Goal: Feedback & Contribution: Leave review/rating

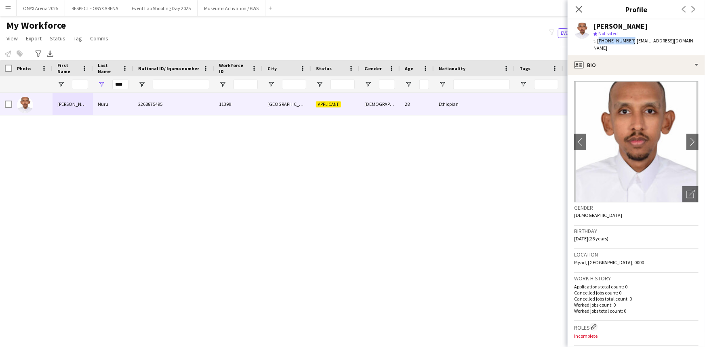
click at [576, 8] on icon "Close pop-in" at bounding box center [579, 9] width 6 height 6
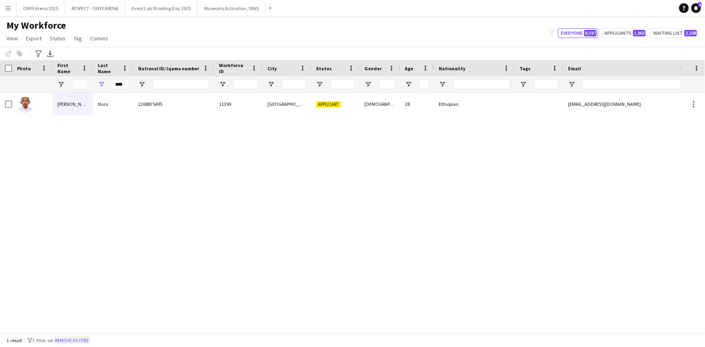
click at [80, 341] on button "Remove filters" at bounding box center [71, 340] width 37 height 9
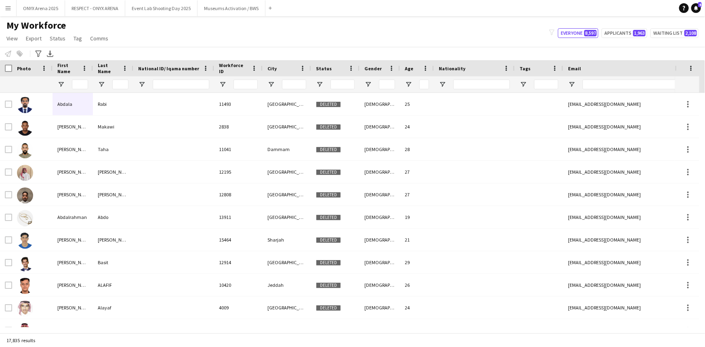
click at [9, 7] on app-icon "Menu" at bounding box center [8, 8] width 6 height 6
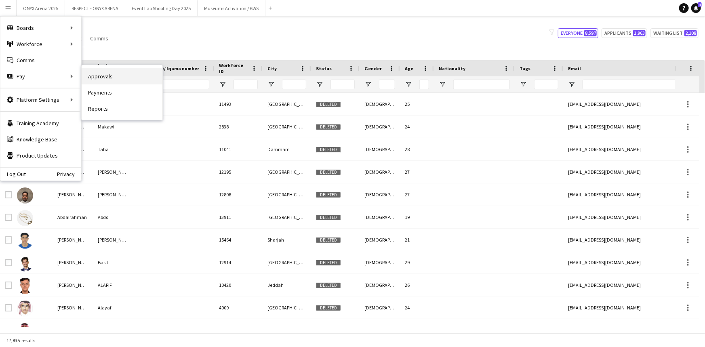
click at [101, 81] on link "Approvals" at bounding box center [122, 76] width 81 height 16
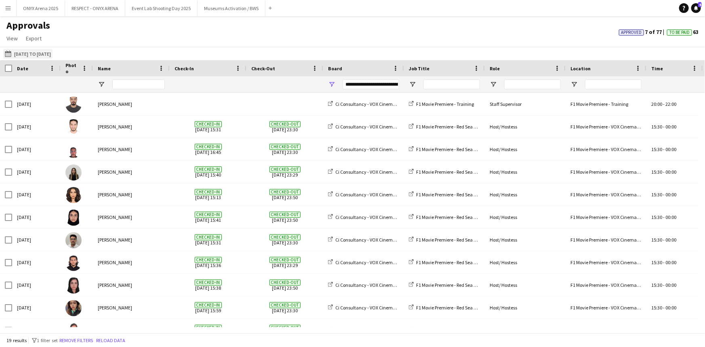
click at [18, 55] on button "[DATE] to [DATE] [DATE] to [DATE]" at bounding box center [27, 54] width 49 height 10
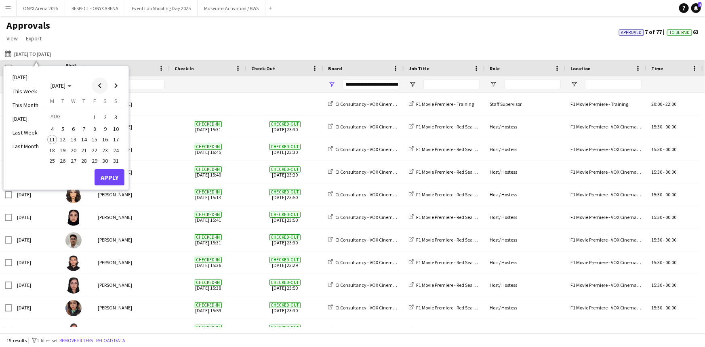
click at [96, 88] on span "Previous month" at bounding box center [100, 86] width 16 height 16
click at [87, 148] on span "17" at bounding box center [84, 148] width 10 height 10
click at [76, 148] on span "16" at bounding box center [74, 148] width 10 height 10
click at [93, 159] on span "25" at bounding box center [95, 159] width 10 height 10
click at [73, 148] on span "16" at bounding box center [74, 148] width 10 height 10
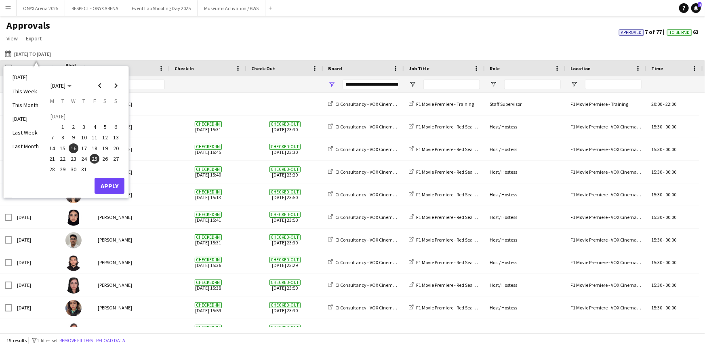
click at [74, 148] on span "16" at bounding box center [74, 148] width 10 height 10
click at [118, 88] on span "Next month" at bounding box center [116, 86] width 16 height 16
click at [97, 130] on span "8" at bounding box center [95, 129] width 10 height 10
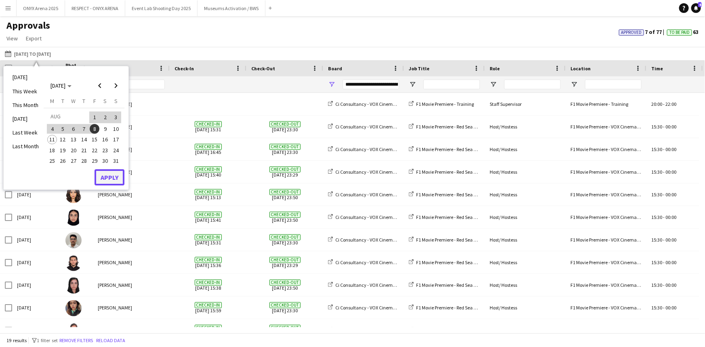
click at [110, 176] on button "Apply" at bounding box center [110, 177] width 30 height 16
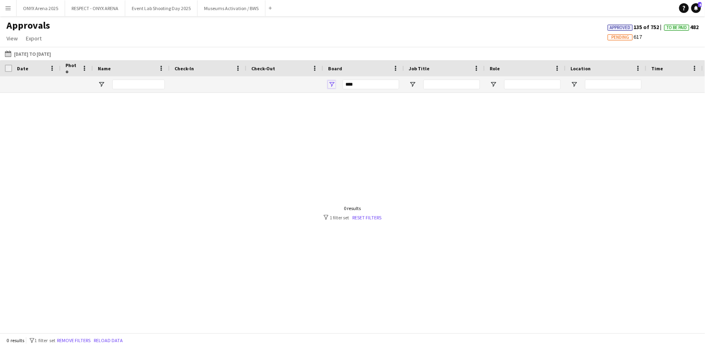
click at [332, 85] on span "Open Filter Menu" at bounding box center [331, 84] width 7 height 7
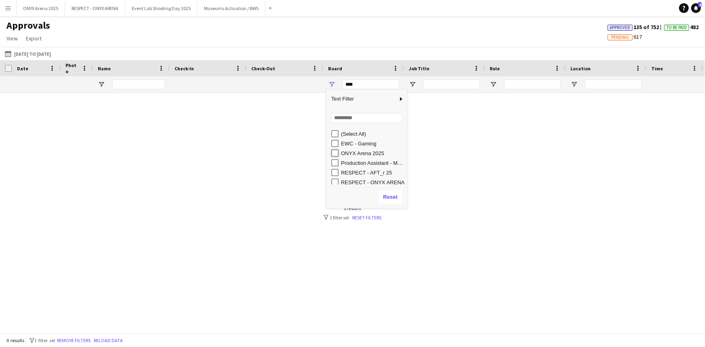
type input "**********"
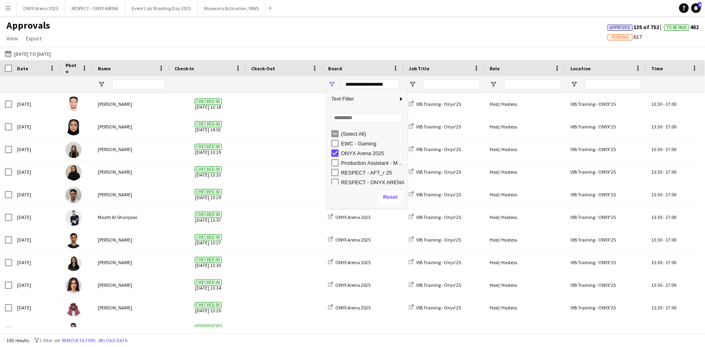
click at [267, 40] on div "Approvals View Customise view Customise filters Reset Filters Reset View Reset …" at bounding box center [352, 32] width 705 height 27
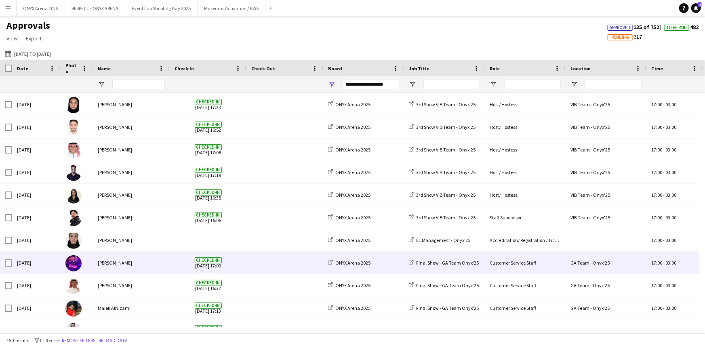
scroll to position [2557, 0]
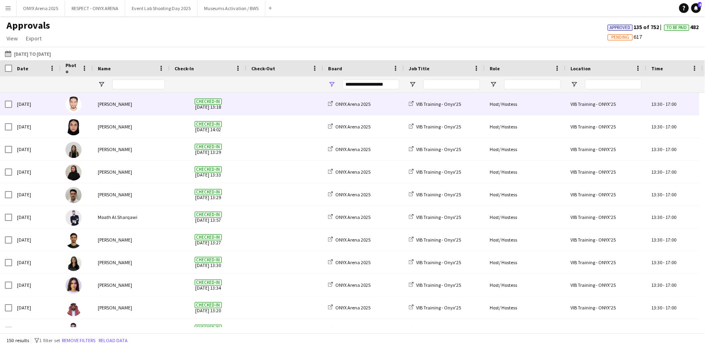
click at [84, 101] on div at bounding box center [77, 104] width 32 height 22
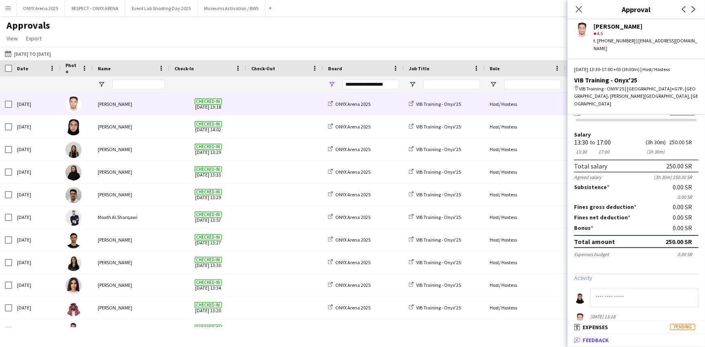
click at [617, 339] on mat-panel-title "bubble-pencil Feedback" at bounding box center [635, 340] width 134 height 7
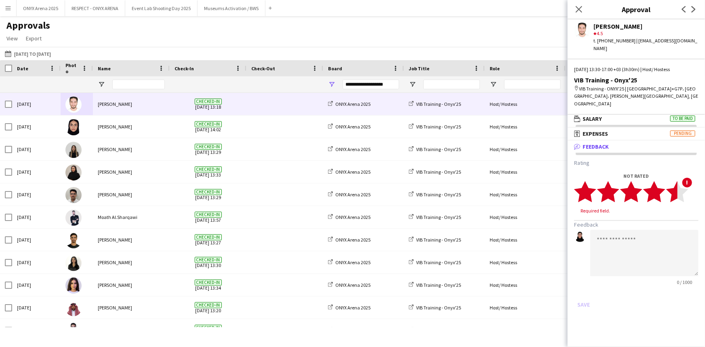
click at [671, 181] on icon "star" at bounding box center [677, 192] width 22 height 22
click at [641, 227] on textarea at bounding box center [644, 245] width 108 height 46
type textarea "**********"
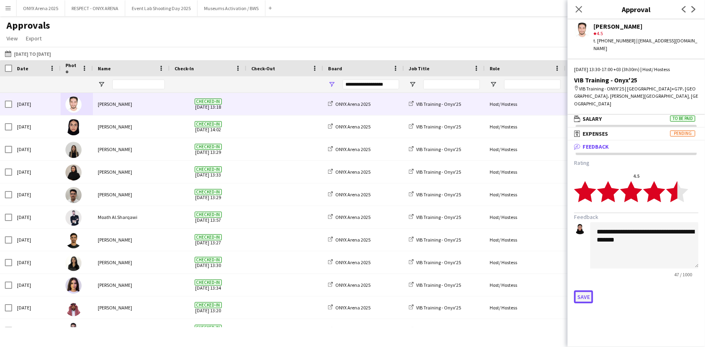
click at [586, 291] on button "Save" at bounding box center [583, 297] width 19 height 13
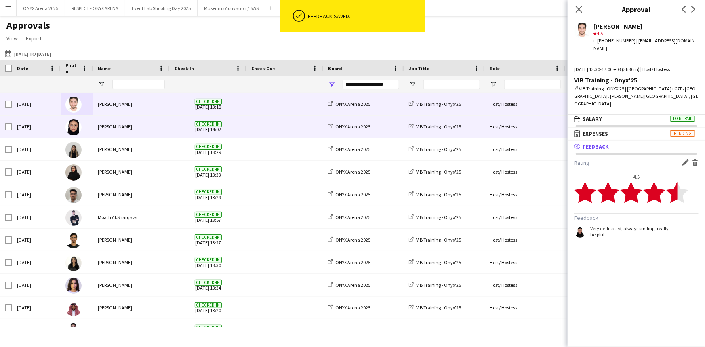
click at [76, 131] on img at bounding box center [73, 127] width 16 height 16
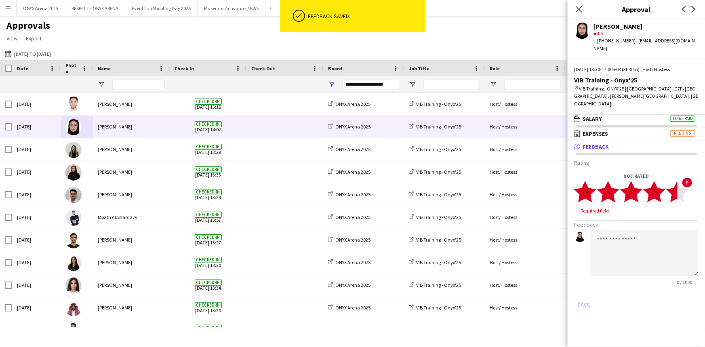
click at [676, 181] on polygon at bounding box center [677, 191] width 22 height 21
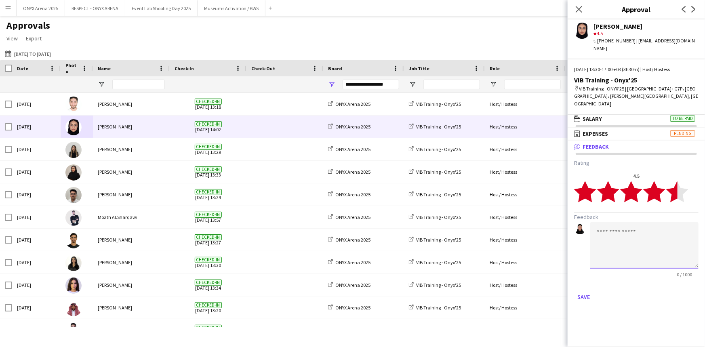
click at [646, 222] on textarea at bounding box center [644, 245] width 108 height 46
type textarea "**********"
click at [591, 291] on button "Save" at bounding box center [583, 297] width 19 height 13
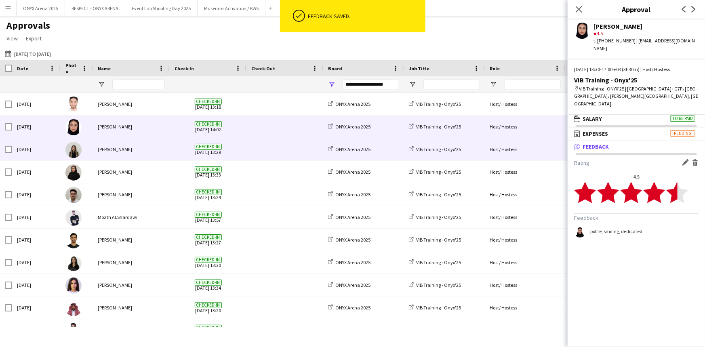
click at [65, 152] on img at bounding box center [73, 150] width 16 height 16
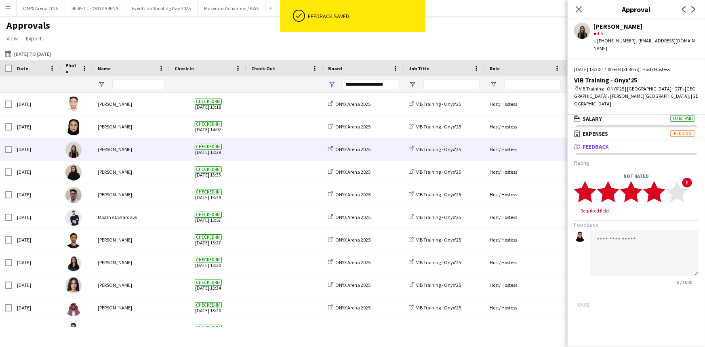
click at [661, 182] on icon "star" at bounding box center [654, 192] width 22 height 22
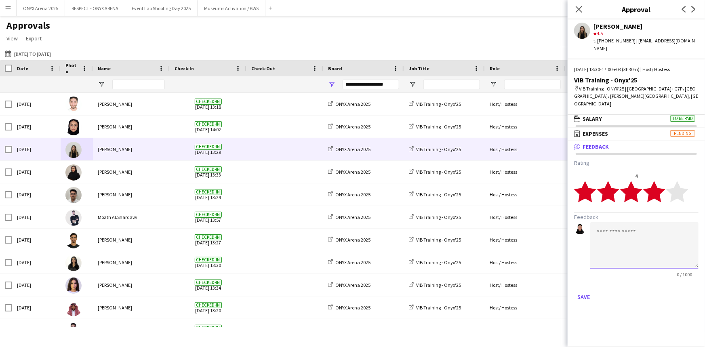
click at [639, 222] on textarea at bounding box center [644, 245] width 108 height 46
type textarea "**********"
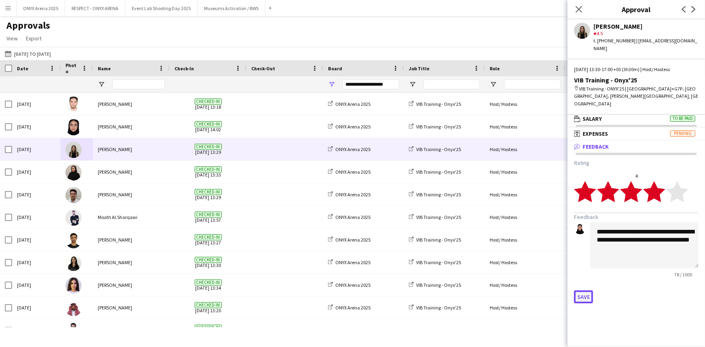
click at [586, 291] on button "Save" at bounding box center [583, 297] width 19 height 13
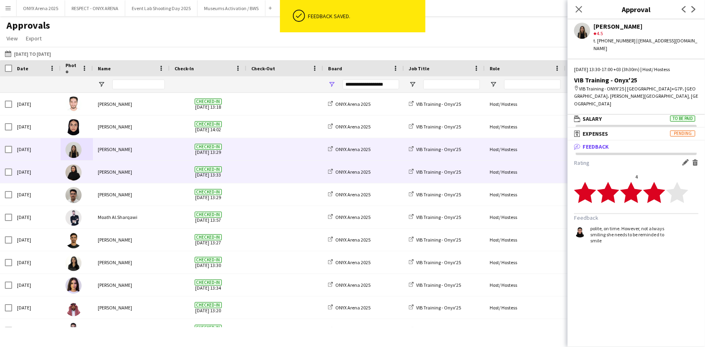
click at [70, 172] on img at bounding box center [73, 172] width 16 height 16
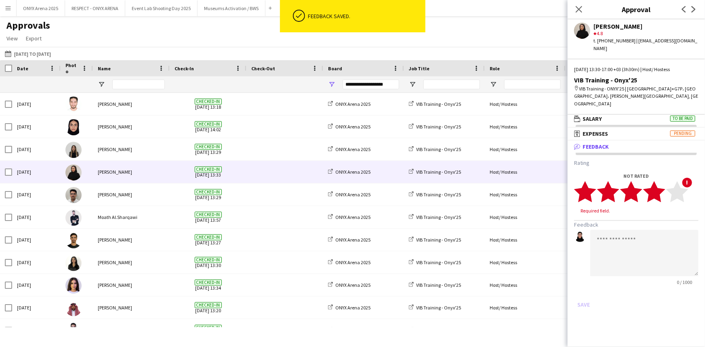
click at [664, 183] on icon "star" at bounding box center [654, 192] width 22 height 22
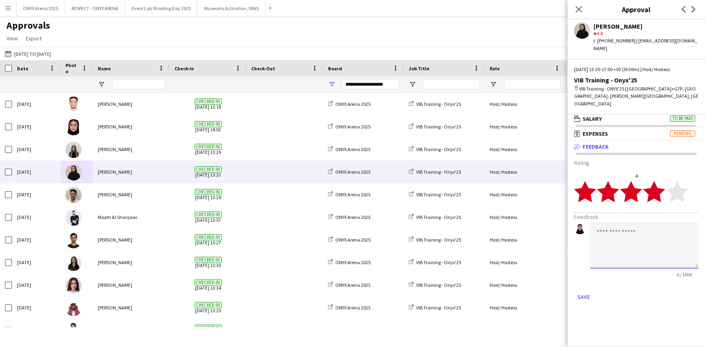
click at [639, 222] on textarea at bounding box center [644, 245] width 108 height 46
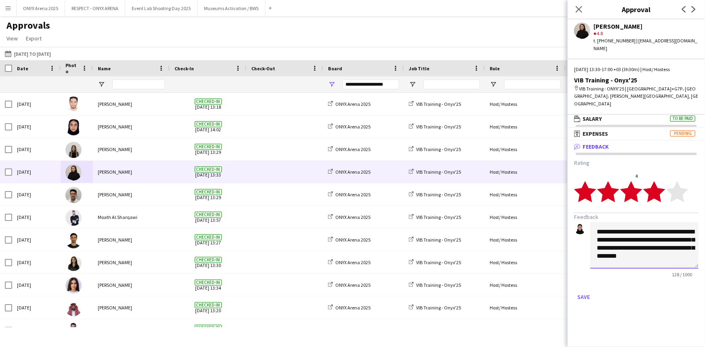
scroll to position [0, 0]
type textarea "**********"
click at [587, 291] on button "Save" at bounding box center [583, 297] width 19 height 13
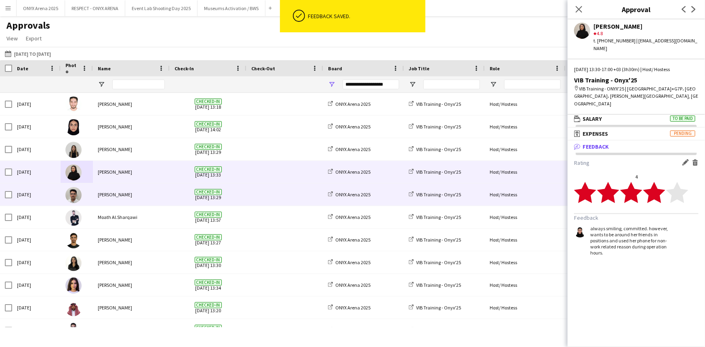
click at [69, 194] on img at bounding box center [73, 195] width 16 height 16
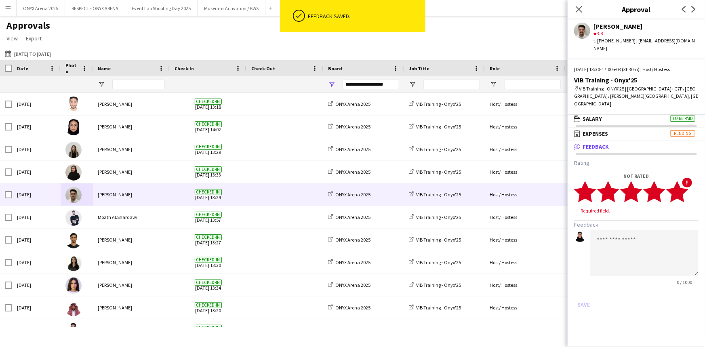
click at [684, 184] on icon "star" at bounding box center [677, 192] width 22 height 22
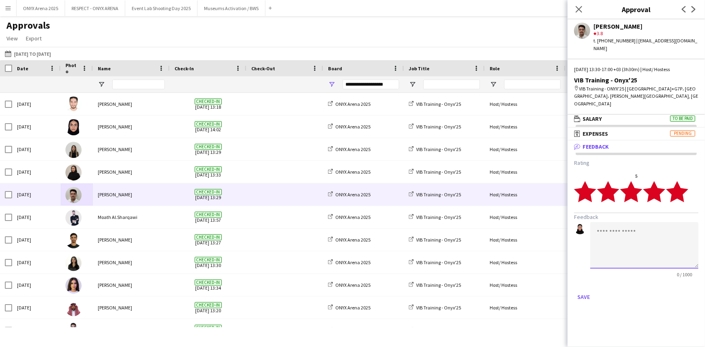
click at [663, 222] on textarea at bounding box center [644, 245] width 108 height 46
drag, startPoint x: 598, startPoint y: 216, endPoint x: 678, endPoint y: 238, distance: 83.0
click at [678, 238] on textarea "**********" at bounding box center [644, 245] width 108 height 46
type textarea "**********"
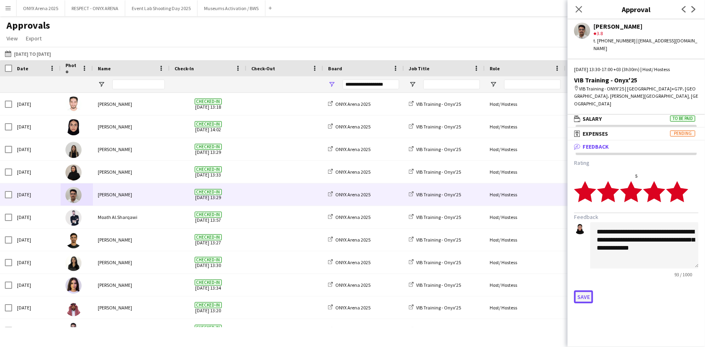
click at [580, 291] on button "Save" at bounding box center [583, 297] width 19 height 13
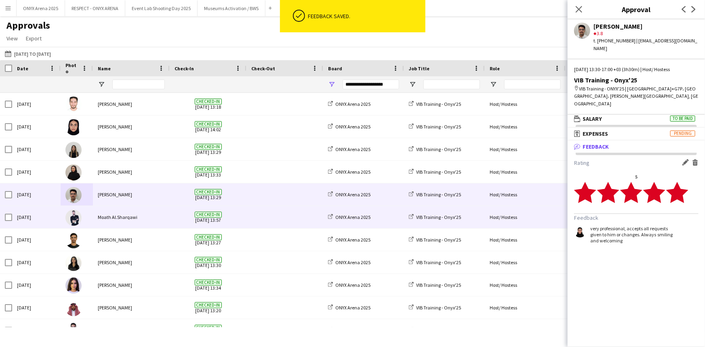
click at [67, 221] on img at bounding box center [73, 218] width 16 height 16
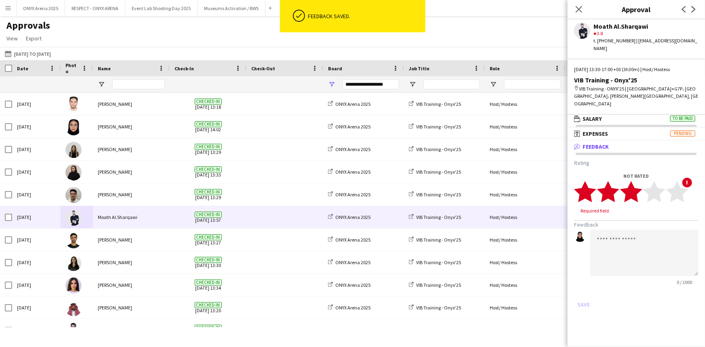
click at [633, 181] on polygon at bounding box center [631, 191] width 22 height 21
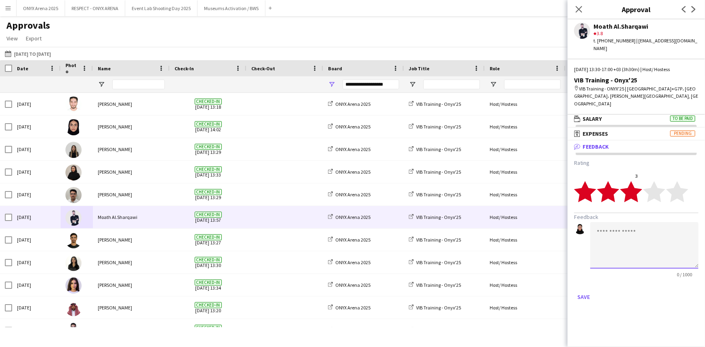
click at [636, 222] on textarea at bounding box center [644, 245] width 108 height 46
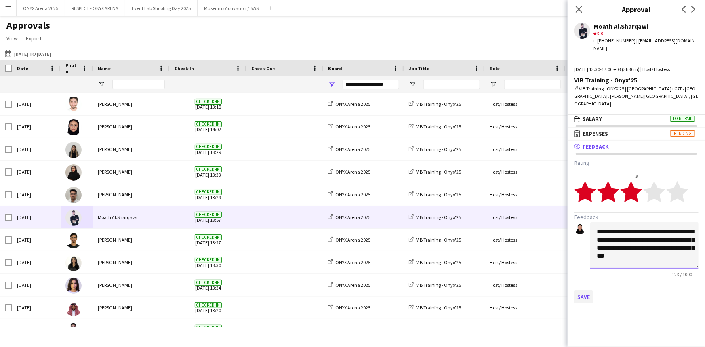
type textarea "**********"
click at [589, 291] on button "Save" at bounding box center [583, 297] width 19 height 13
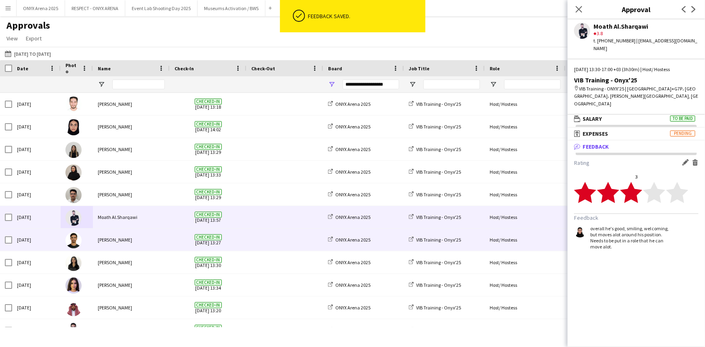
click at [61, 236] on div at bounding box center [77, 240] width 32 height 22
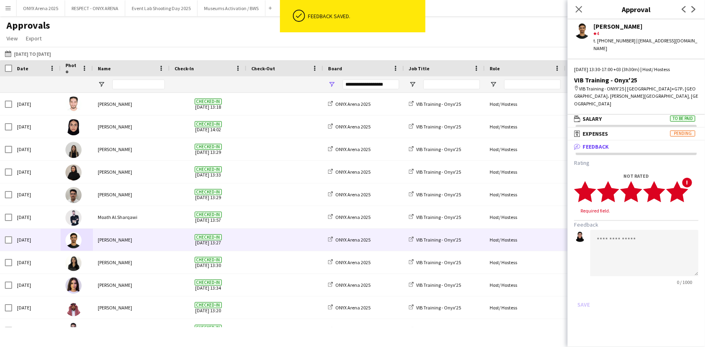
click at [683, 181] on polygon at bounding box center [677, 191] width 22 height 21
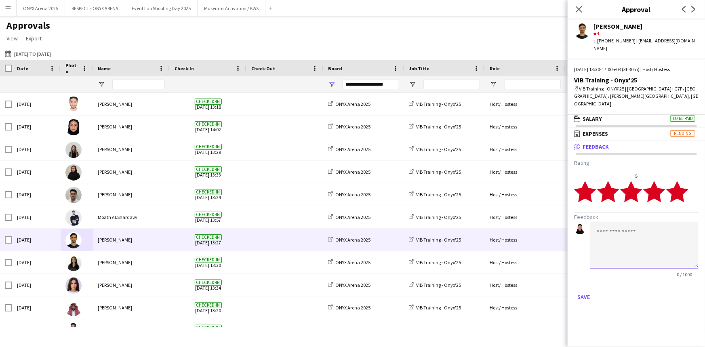
click at [651, 236] on textarea at bounding box center [644, 245] width 108 height 46
paste textarea "**********"
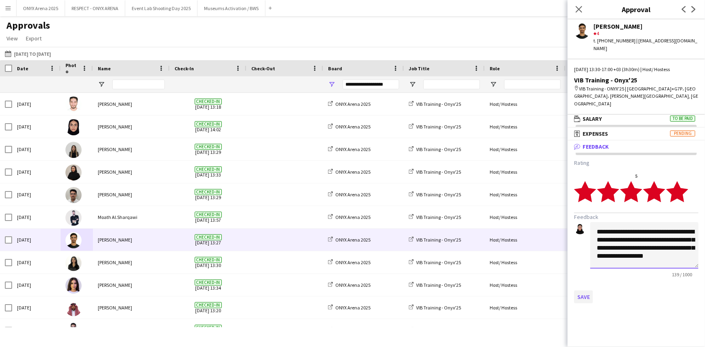
type textarea "**********"
click at [585, 291] on button "Save" at bounding box center [583, 297] width 19 height 13
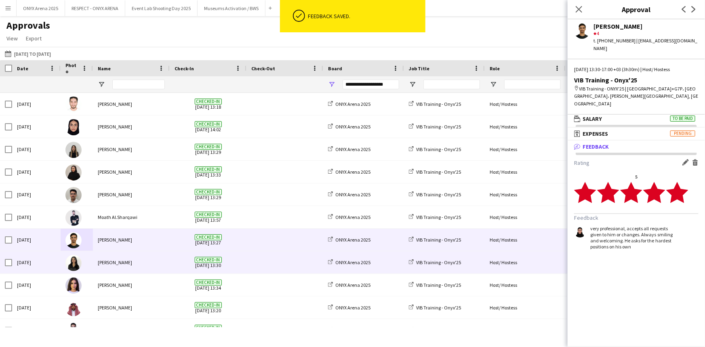
click at [48, 264] on div "[DATE]" at bounding box center [36, 262] width 48 height 22
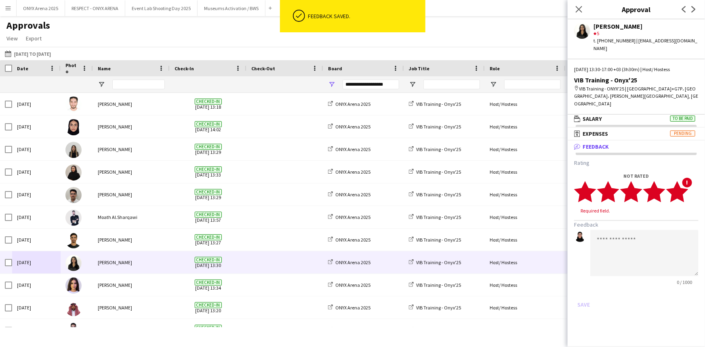
click at [685, 183] on icon "star" at bounding box center [677, 192] width 22 height 22
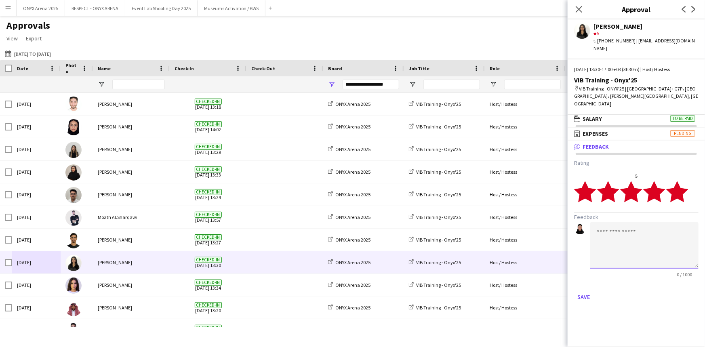
click at [682, 222] on textarea at bounding box center [644, 245] width 108 height 46
type textarea "**********"
click at [584, 291] on button "Save" at bounding box center [583, 297] width 19 height 13
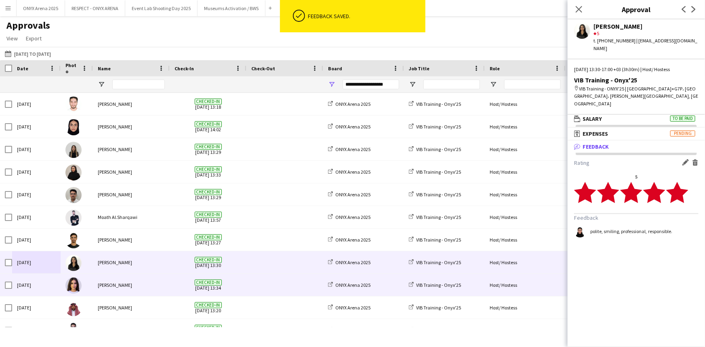
click at [66, 285] on img at bounding box center [73, 286] width 16 height 16
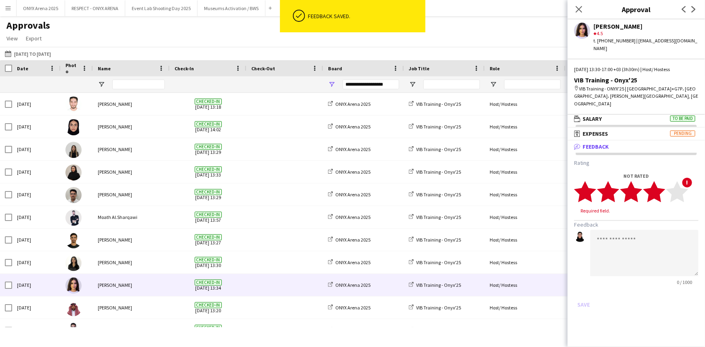
click at [660, 183] on polygon at bounding box center [654, 191] width 22 height 21
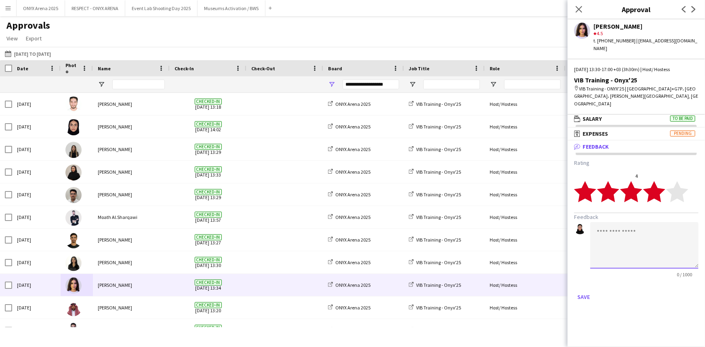
click at [646, 226] on textarea at bounding box center [644, 245] width 108 height 46
type textarea "**********"
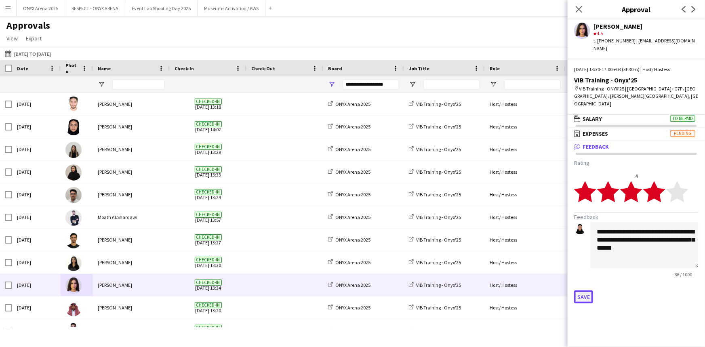
click at [583, 291] on button "Save" at bounding box center [583, 297] width 19 height 13
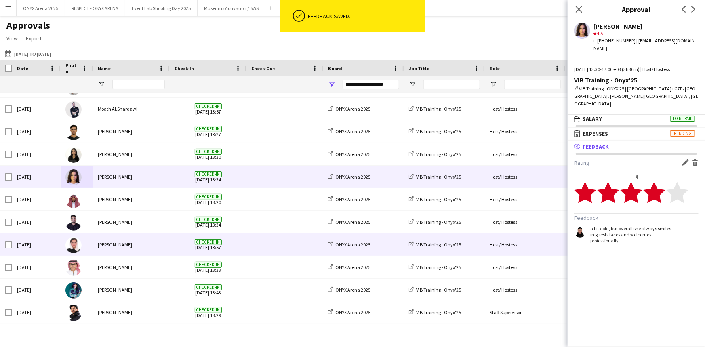
scroll to position [110, 0]
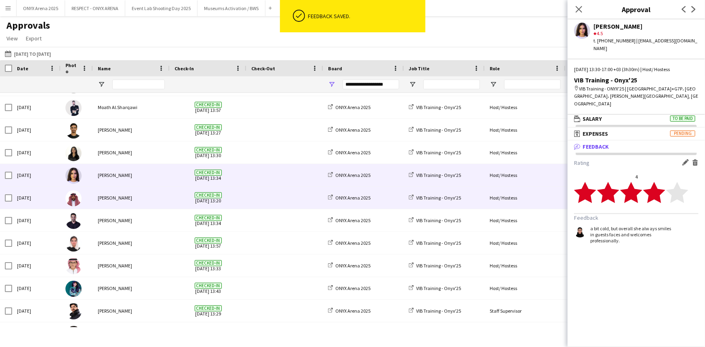
click at [95, 198] on div "[PERSON_NAME]" at bounding box center [131, 198] width 77 height 22
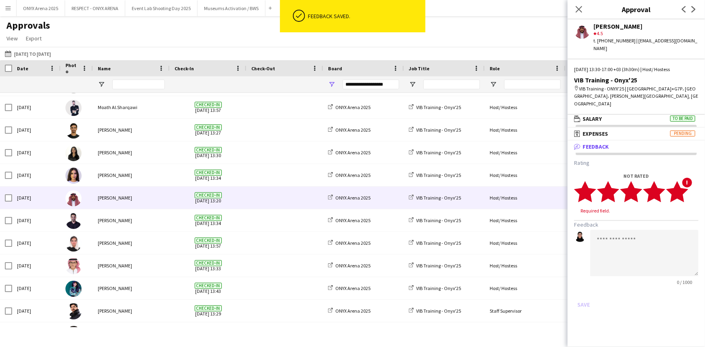
click at [678, 183] on polygon at bounding box center [677, 191] width 22 height 21
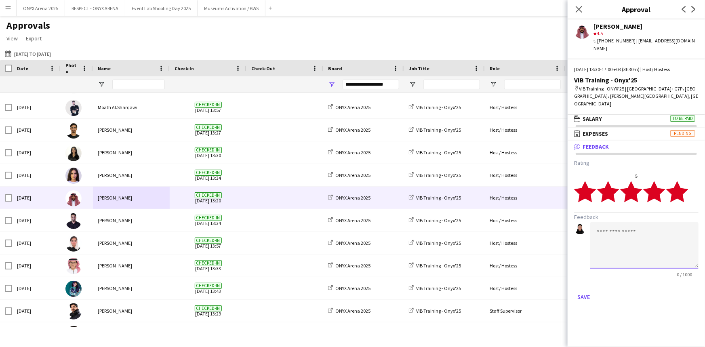
click at [653, 232] on textarea at bounding box center [644, 245] width 108 height 46
click at [630, 222] on textarea "**********" at bounding box center [644, 245] width 108 height 46
click at [682, 222] on textarea "**********" at bounding box center [644, 245] width 108 height 46
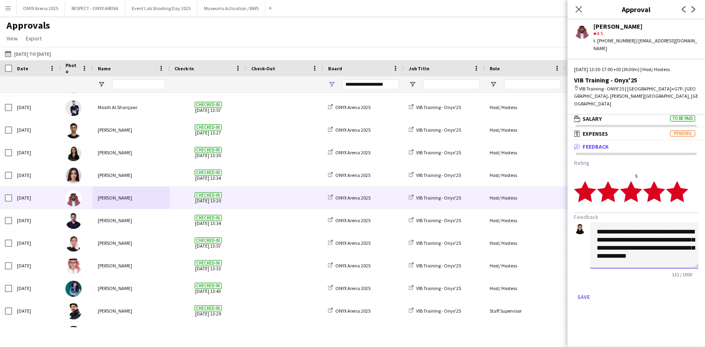
scroll to position [0, 0]
type textarea "**********"
click at [587, 291] on button "Save" at bounding box center [583, 297] width 19 height 13
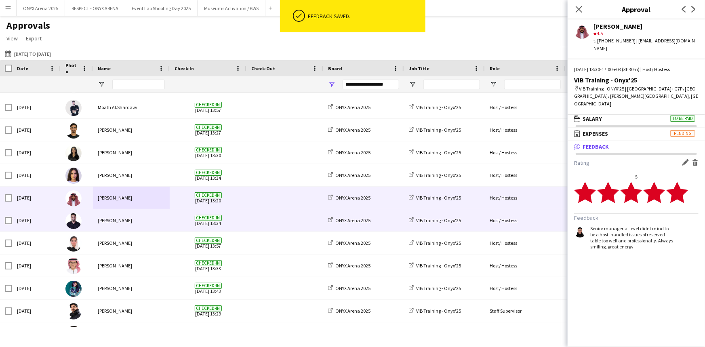
click at [91, 221] on div at bounding box center [77, 220] width 32 height 22
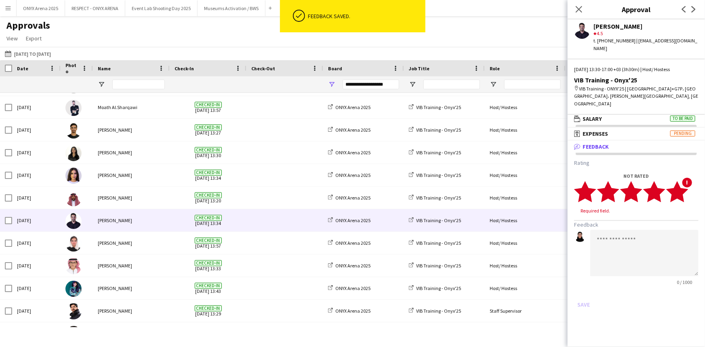
click at [679, 183] on polygon at bounding box center [677, 191] width 22 height 21
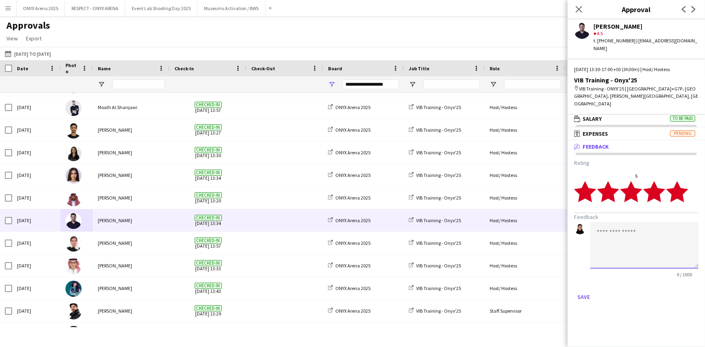
click at [635, 222] on textarea at bounding box center [644, 245] width 108 height 46
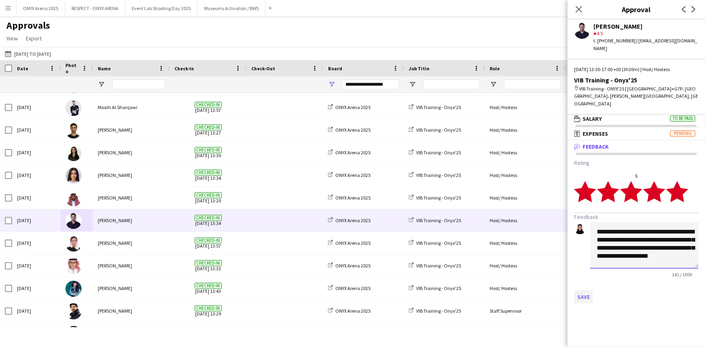
type textarea "**********"
click at [583, 291] on button "Save" at bounding box center [583, 297] width 19 height 13
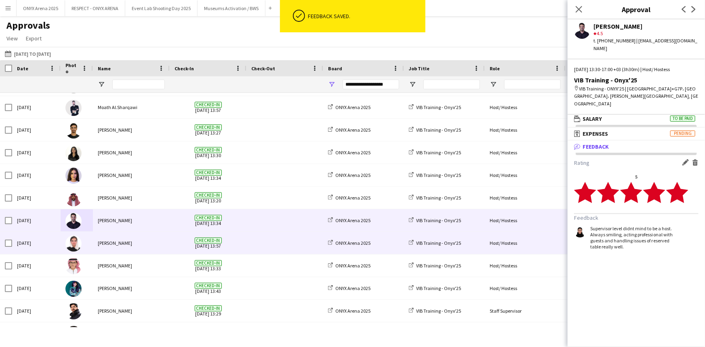
click at [46, 245] on div "[DATE]" at bounding box center [36, 243] width 48 height 22
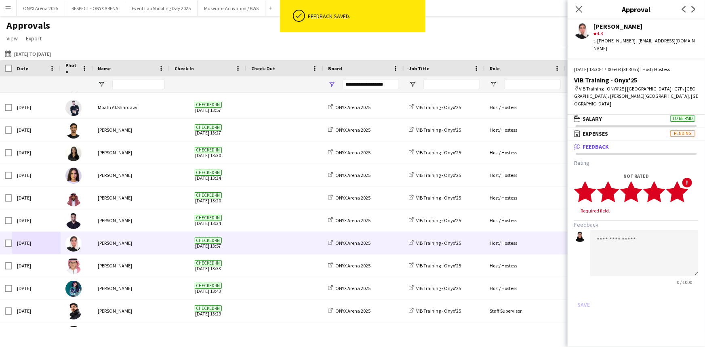
click at [681, 181] on polygon at bounding box center [677, 191] width 22 height 21
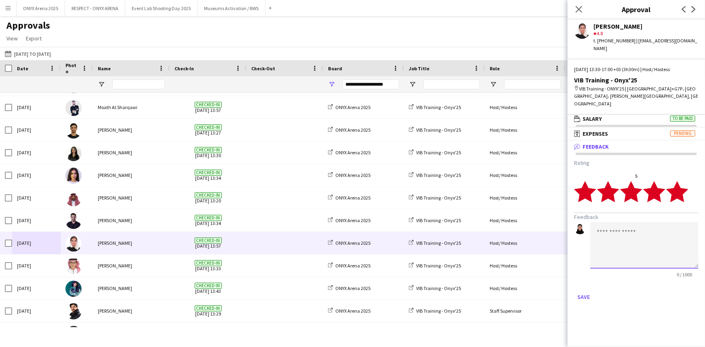
click at [659, 222] on textarea at bounding box center [644, 245] width 108 height 46
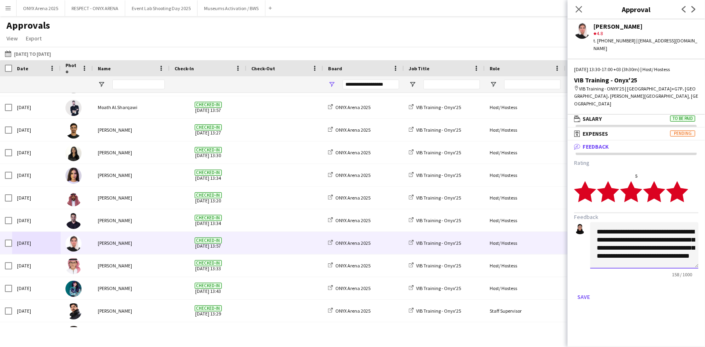
scroll to position [8, 0]
type textarea "**********"
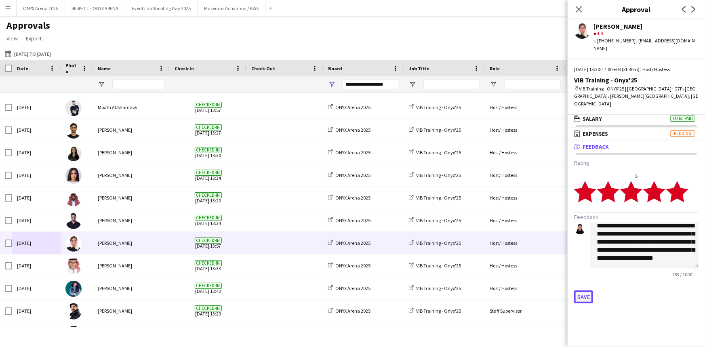
click at [586, 291] on button "Save" at bounding box center [583, 297] width 19 height 13
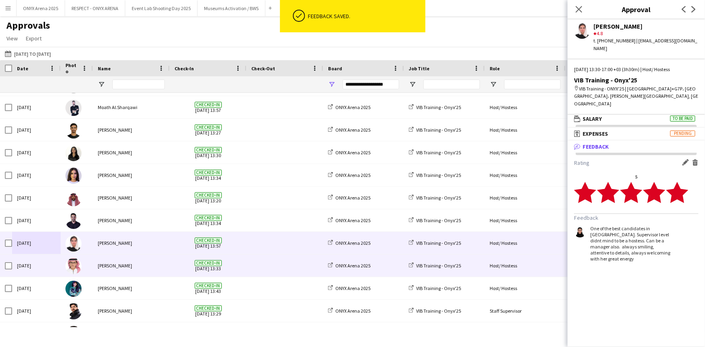
click at [80, 265] on img at bounding box center [73, 266] width 16 height 16
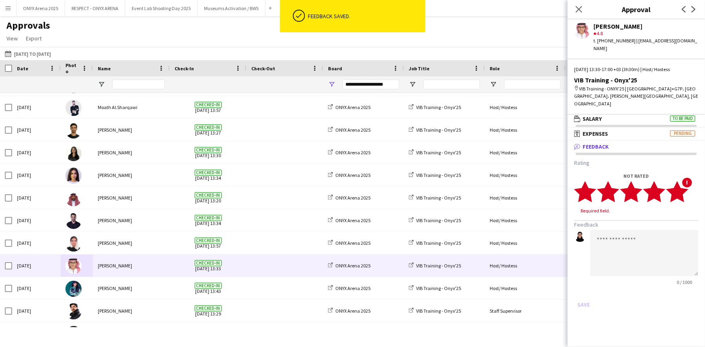
click at [685, 181] on polygon at bounding box center [677, 191] width 22 height 21
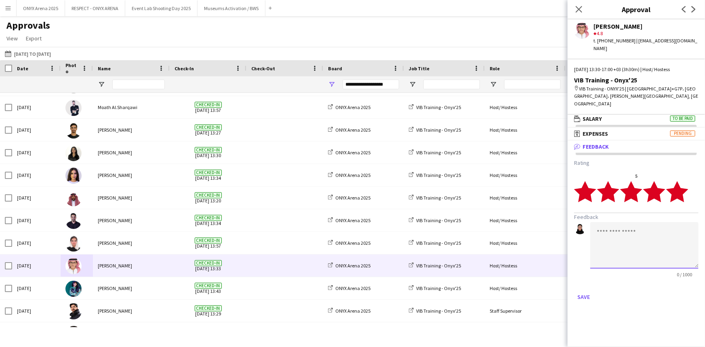
click at [644, 222] on textarea at bounding box center [644, 245] width 108 height 46
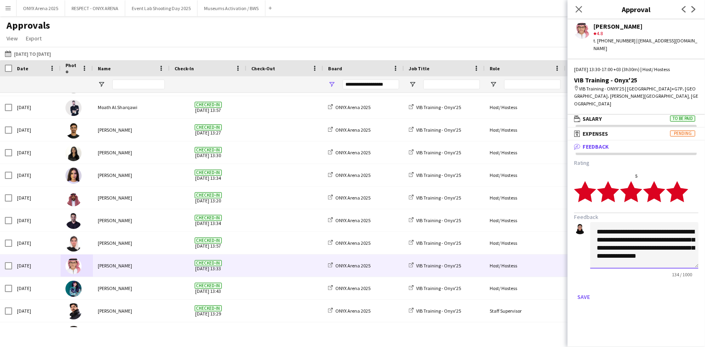
scroll to position [0, 0]
type textarea "**********"
click at [589, 291] on button "Save" at bounding box center [583, 297] width 19 height 13
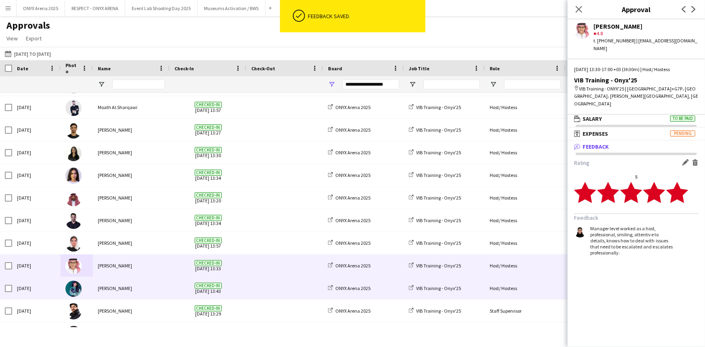
click at [91, 287] on div at bounding box center [77, 288] width 32 height 22
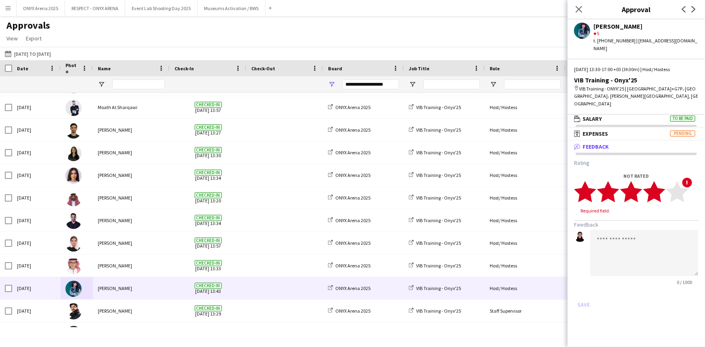
click at [660, 181] on polygon at bounding box center [654, 191] width 22 height 21
click at [658, 222] on textarea at bounding box center [644, 245] width 108 height 46
click at [676, 181] on polygon at bounding box center [677, 191] width 22 height 21
click at [652, 230] on textarea at bounding box center [644, 245] width 108 height 46
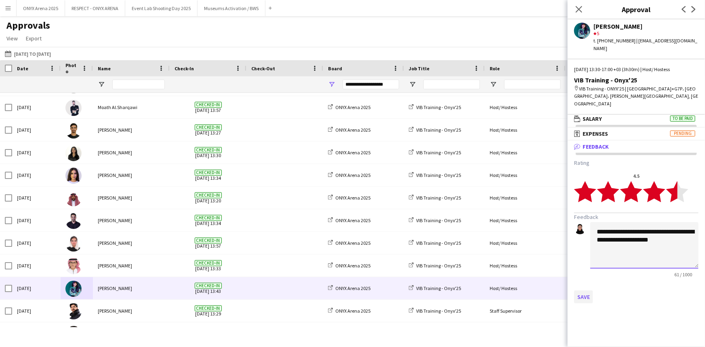
type textarea "**********"
click at [590, 291] on button "Save" at bounding box center [583, 297] width 19 height 13
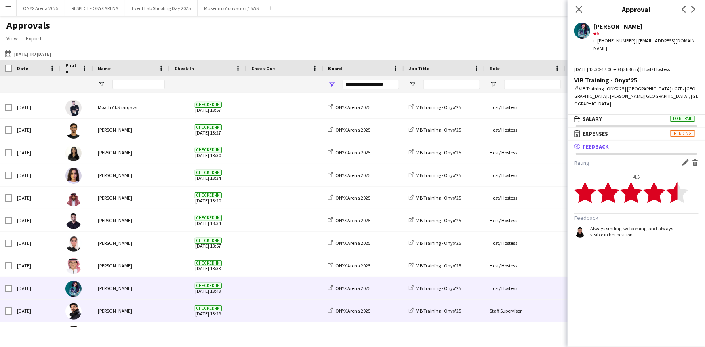
click at [114, 310] on div "[PERSON_NAME]" at bounding box center [131, 311] width 77 height 22
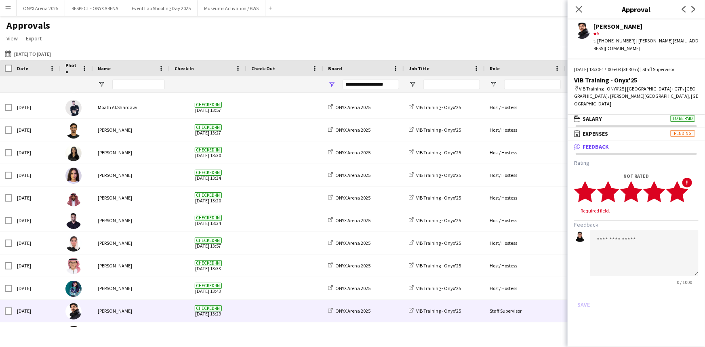
click at [685, 181] on polygon at bounding box center [677, 191] width 22 height 21
click at [670, 223] on textarea at bounding box center [644, 245] width 108 height 46
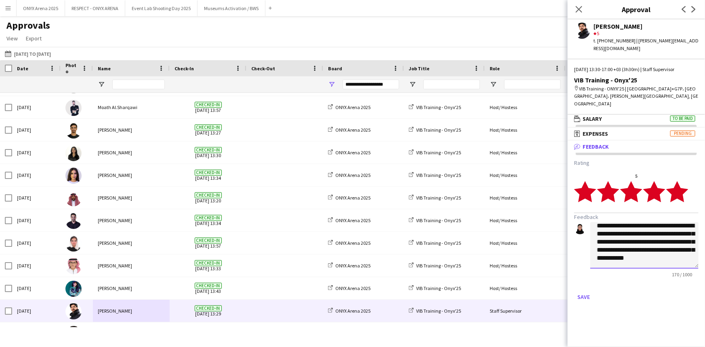
scroll to position [17, 0]
type textarea "**********"
click at [586, 291] on button "Save" at bounding box center [583, 297] width 19 height 13
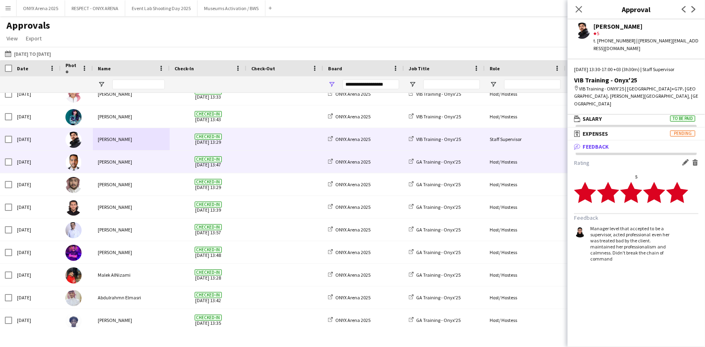
scroll to position [294, 0]
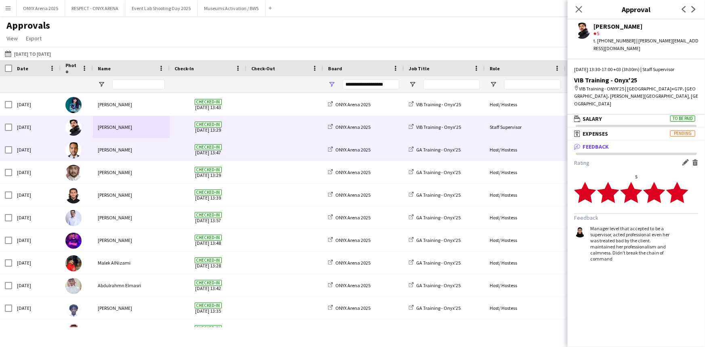
click at [80, 154] on img at bounding box center [73, 150] width 16 height 16
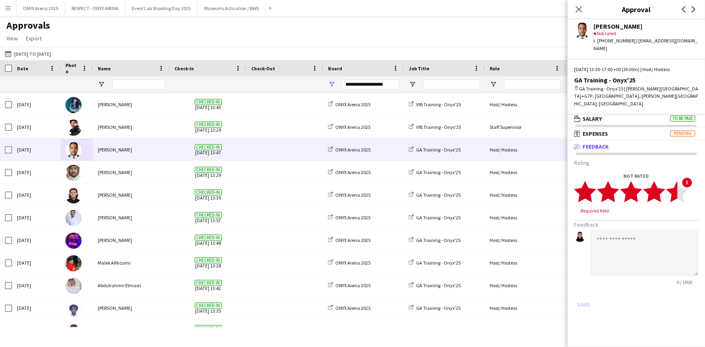
click at [677, 183] on polygon at bounding box center [677, 191] width 22 height 21
click at [644, 230] on textarea at bounding box center [644, 245] width 108 height 46
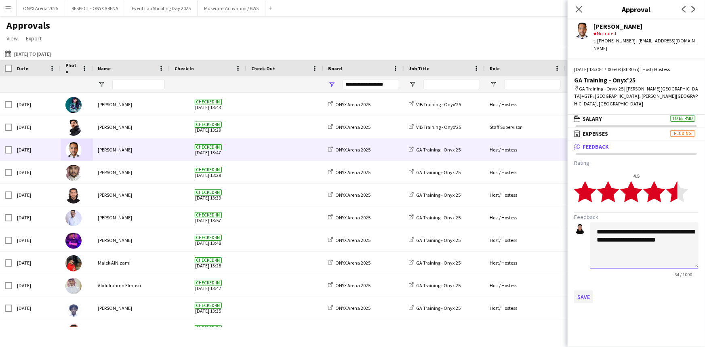
type textarea "**********"
click at [586, 291] on button "Save" at bounding box center [583, 297] width 19 height 13
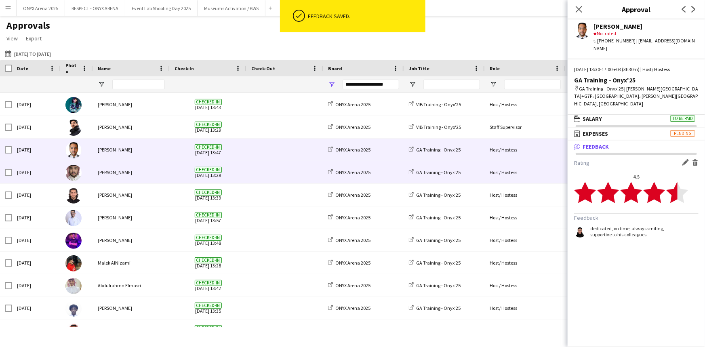
click at [86, 170] on div at bounding box center [77, 172] width 32 height 22
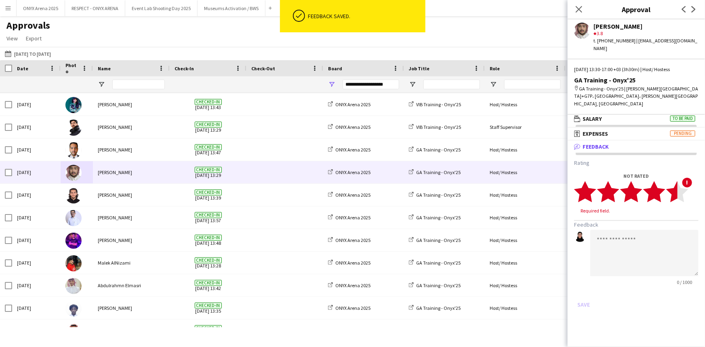
click at [670, 181] on icon "star" at bounding box center [677, 192] width 22 height 22
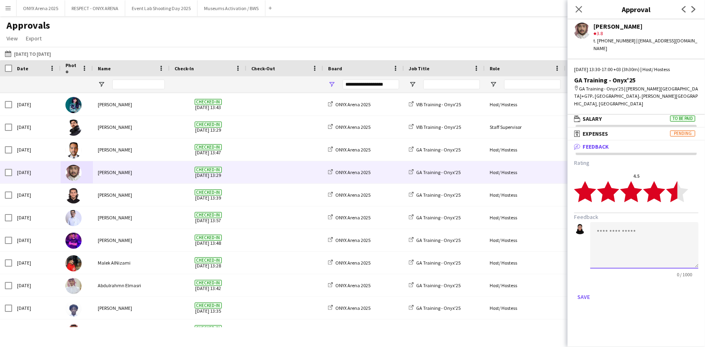
click at [659, 222] on textarea at bounding box center [644, 245] width 108 height 46
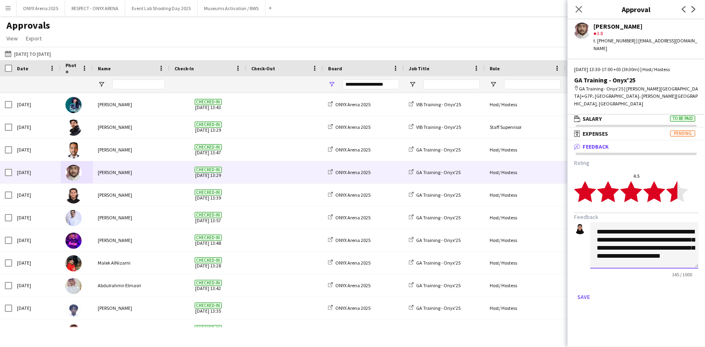
scroll to position [8, 0]
click at [621, 241] on textarea "**********" at bounding box center [644, 245] width 108 height 46
click at [644, 247] on textarea "**********" at bounding box center [644, 245] width 108 height 46
type textarea "**********"
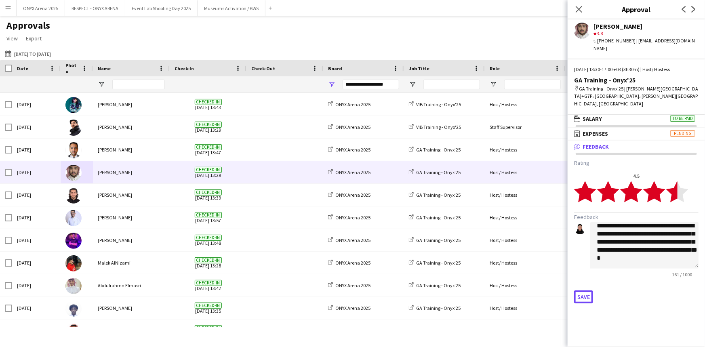
click at [584, 291] on button "Save" at bounding box center [583, 297] width 19 height 13
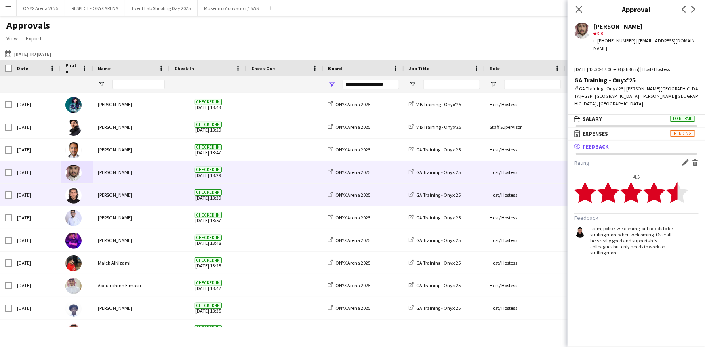
click at [69, 192] on img at bounding box center [73, 195] width 16 height 16
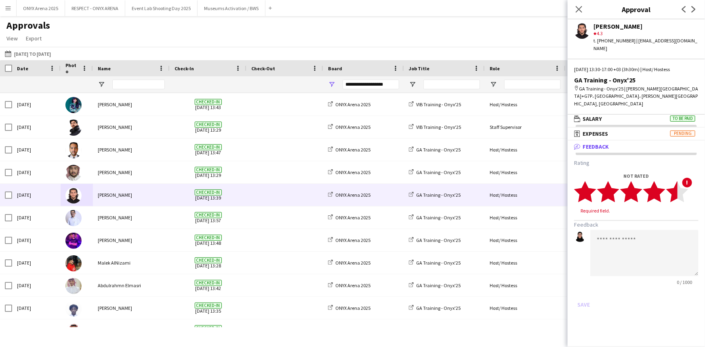
click at [677, 183] on polygon at bounding box center [677, 191] width 22 height 21
click at [655, 225] on textarea at bounding box center [644, 245] width 108 height 46
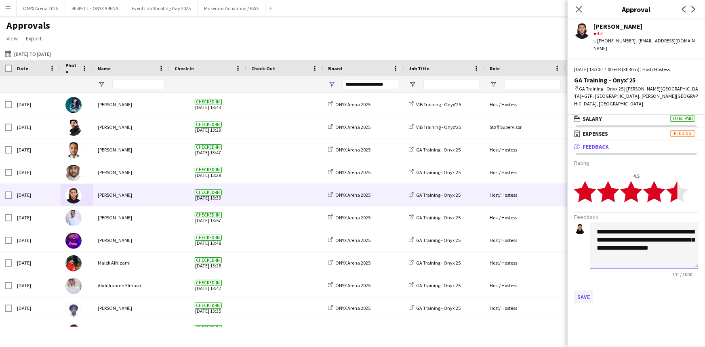
type textarea "**********"
click at [589, 291] on button "Save" at bounding box center [583, 297] width 19 height 13
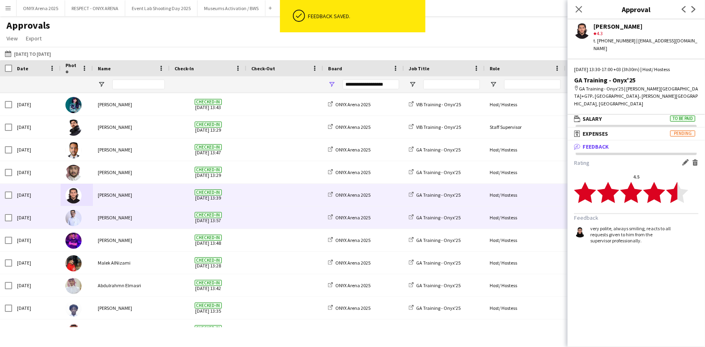
click at [67, 219] on img at bounding box center [73, 218] width 16 height 16
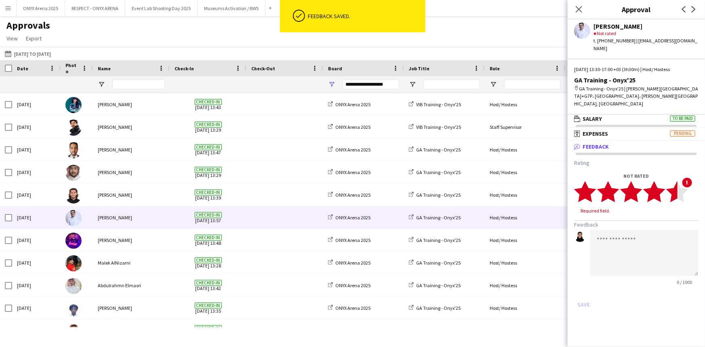
click at [675, 181] on polygon at bounding box center [677, 191] width 22 height 21
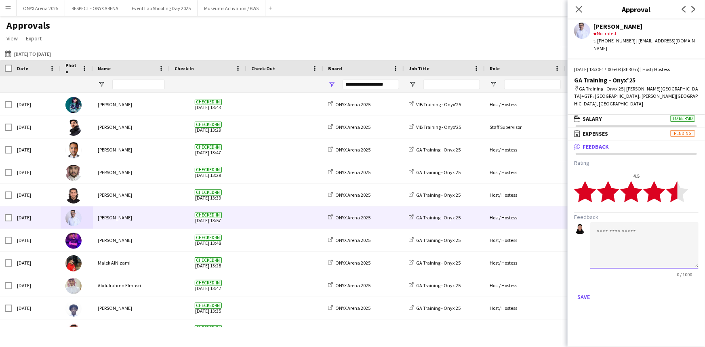
click at [649, 224] on textarea at bounding box center [644, 245] width 108 height 46
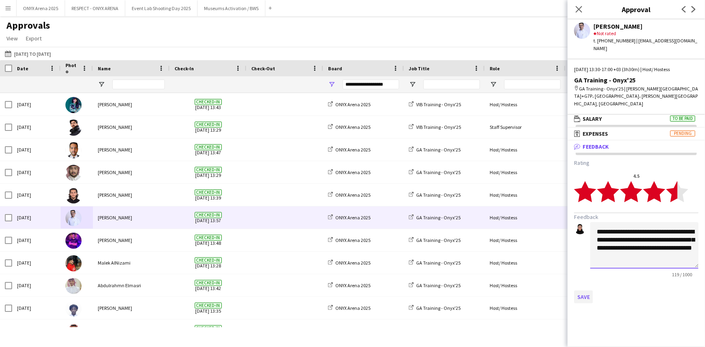
type textarea "**********"
click at [580, 291] on button "Save" at bounding box center [583, 297] width 19 height 13
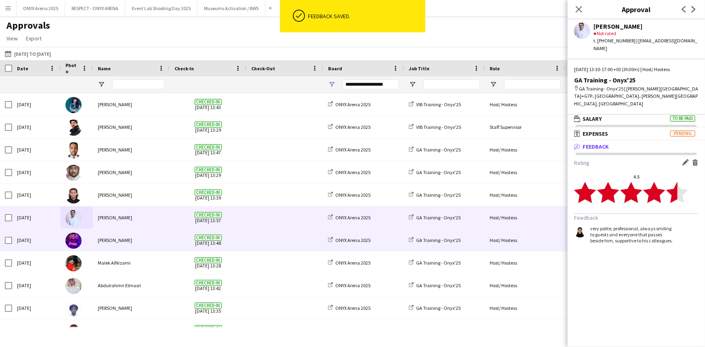
click at [76, 238] on img at bounding box center [73, 241] width 16 height 16
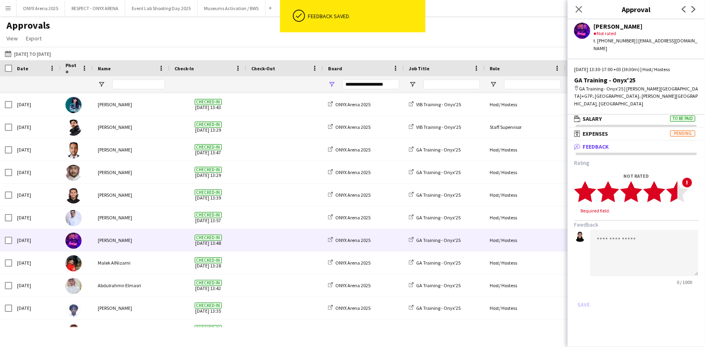
click at [669, 181] on icon "star" at bounding box center [677, 192] width 22 height 22
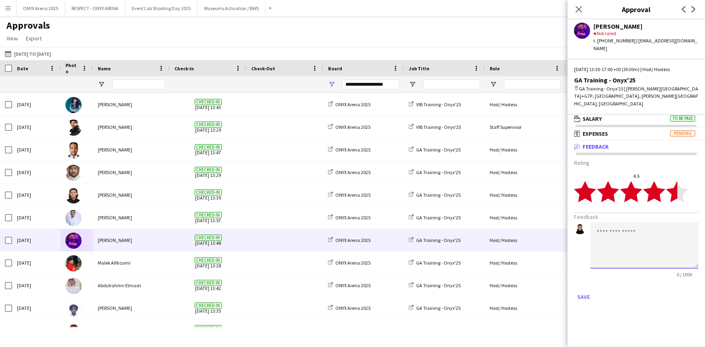
click at [658, 222] on textarea at bounding box center [644, 245] width 108 height 46
type textarea "**********"
click at [588, 291] on button "Save" at bounding box center [583, 297] width 19 height 13
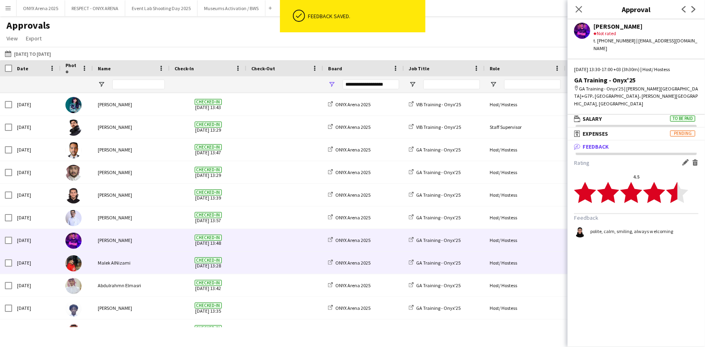
click at [95, 265] on div "Malek AlNizami" at bounding box center [131, 263] width 77 height 22
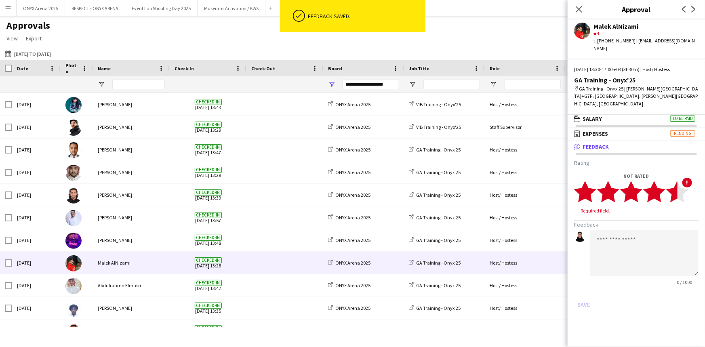
click at [673, 181] on polygon at bounding box center [677, 191] width 22 height 21
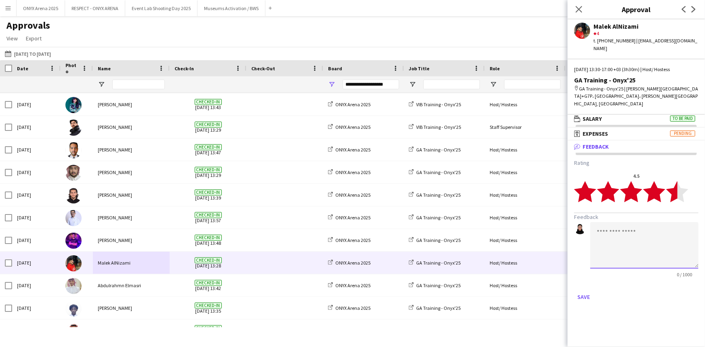
click at [653, 235] on textarea at bounding box center [644, 245] width 108 height 46
type textarea "**********"
click at [582, 291] on button "Save" at bounding box center [583, 297] width 19 height 13
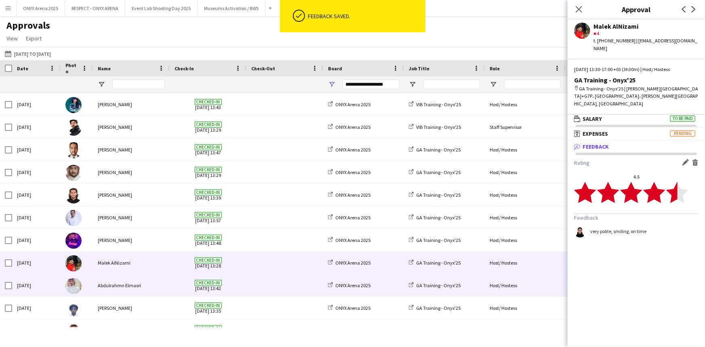
click at [96, 289] on div "Abdulrahmn Elmasri" at bounding box center [131, 285] width 77 height 22
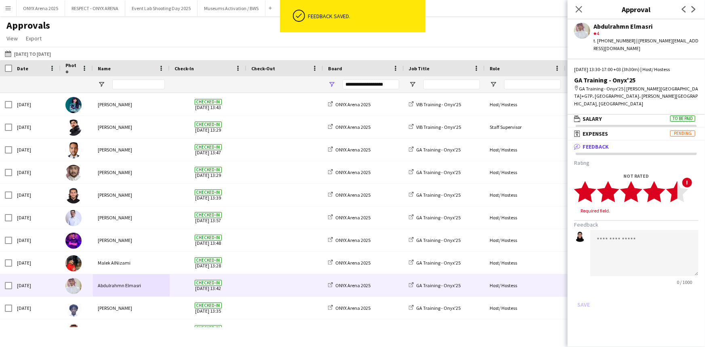
click at [673, 181] on polygon at bounding box center [677, 191] width 22 height 21
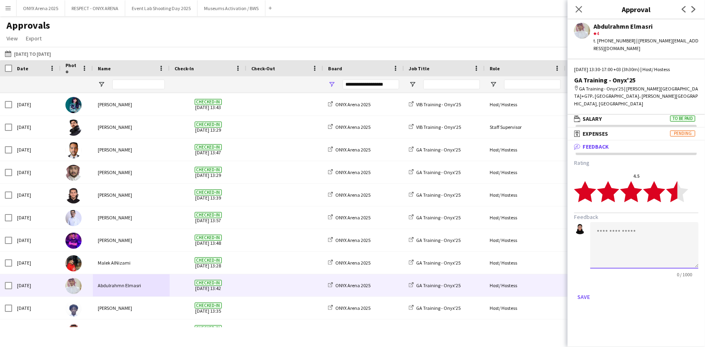
click at [663, 230] on textarea at bounding box center [644, 245] width 108 height 46
type textarea "**********"
click at [585, 291] on button "Save" at bounding box center [583, 297] width 19 height 13
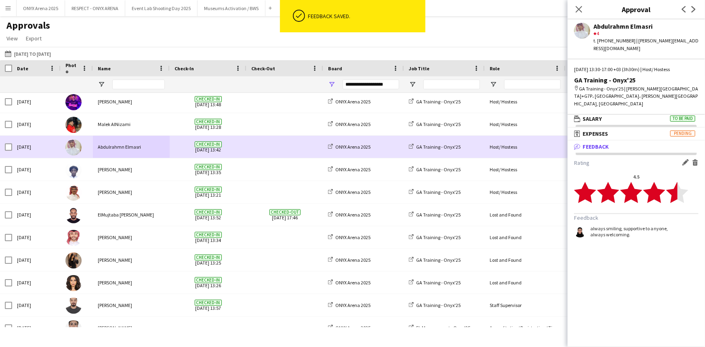
scroll to position [477, 0]
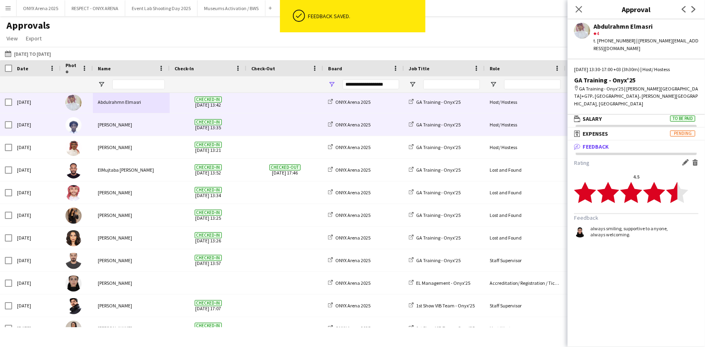
click at [72, 129] on img at bounding box center [73, 125] width 16 height 16
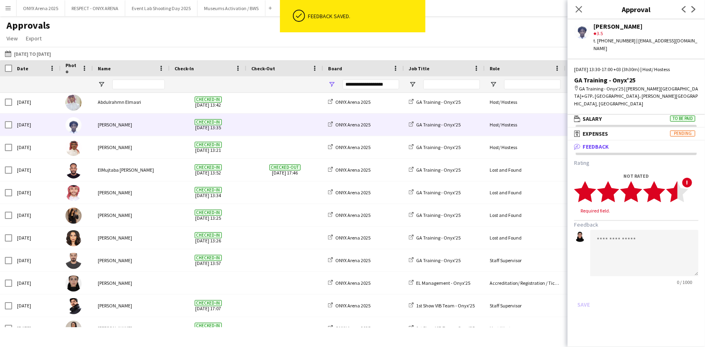
click at [674, 181] on polygon at bounding box center [677, 191] width 22 height 21
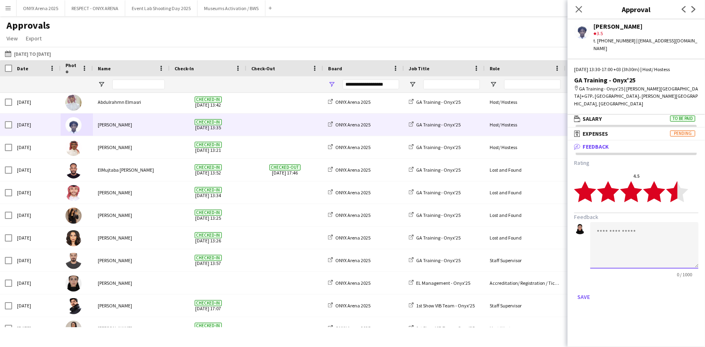
click at [656, 222] on textarea at bounding box center [644, 245] width 108 height 46
type textarea "**********"
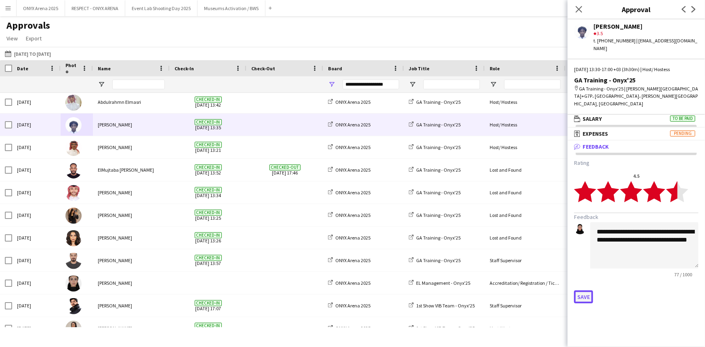
click at [580, 291] on button "Save" at bounding box center [583, 297] width 19 height 13
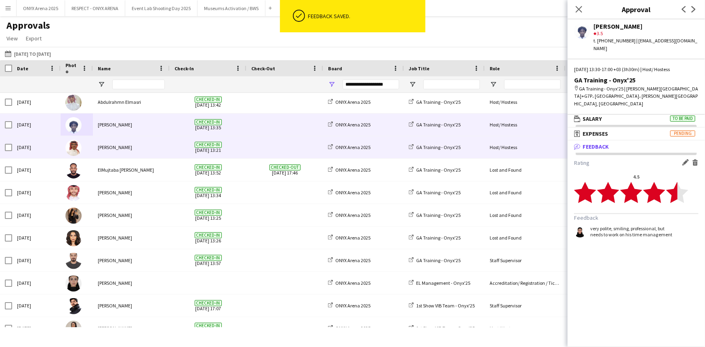
click at [75, 150] on img at bounding box center [73, 148] width 16 height 16
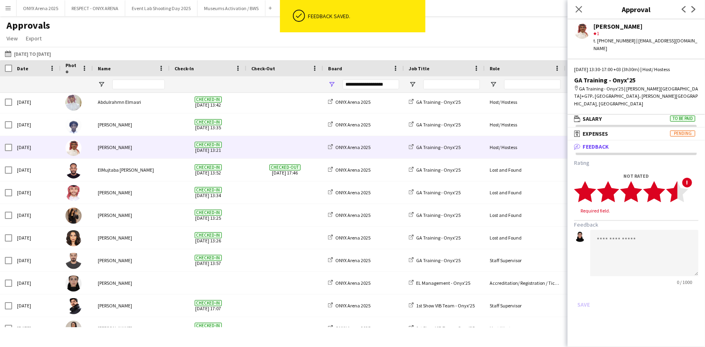
click at [672, 181] on polygon at bounding box center [677, 191] width 22 height 21
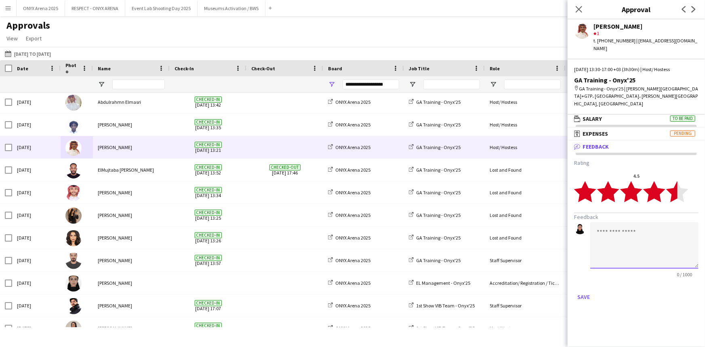
click at [665, 222] on textarea at bounding box center [644, 245] width 108 height 46
type textarea "**********"
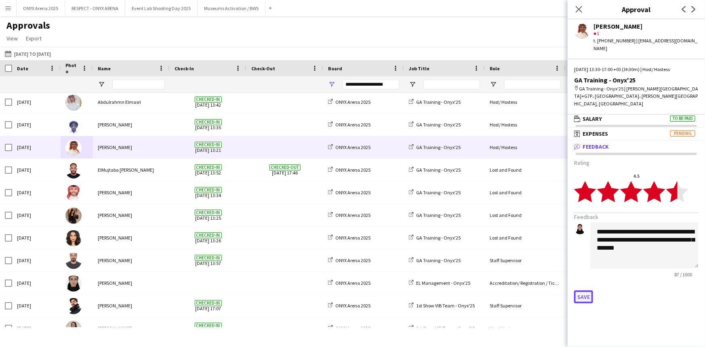
click at [590, 291] on button "Save" at bounding box center [583, 297] width 19 height 13
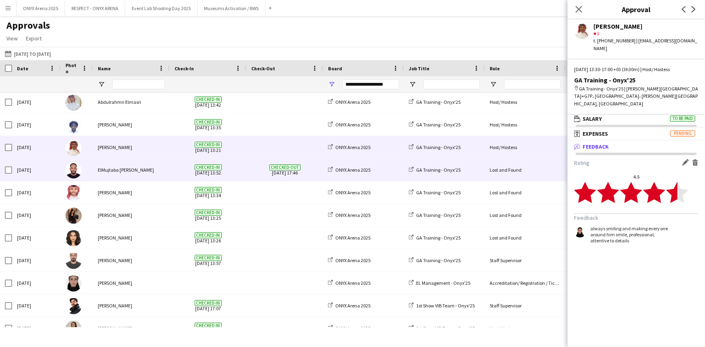
click at [54, 173] on div "[DATE]" at bounding box center [36, 170] width 48 height 22
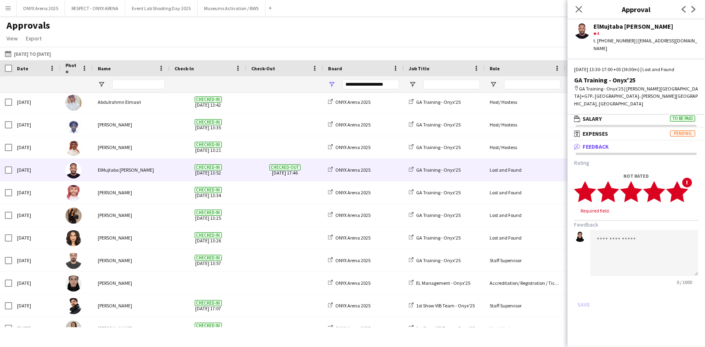
click at [679, 181] on polygon at bounding box center [677, 191] width 22 height 21
click at [639, 227] on textarea at bounding box center [644, 245] width 108 height 46
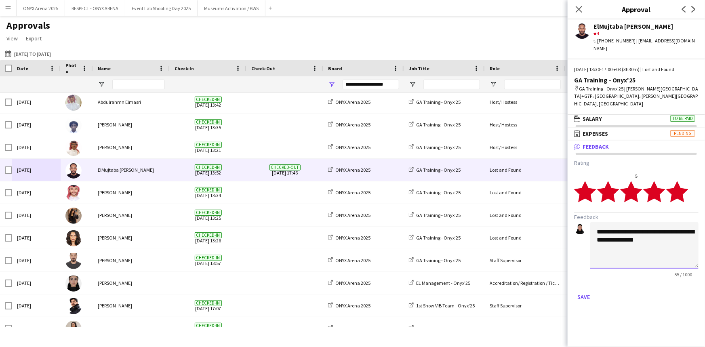
click at [628, 225] on textarea "**********" at bounding box center [644, 245] width 108 height 46
type textarea "**********"
click at [582, 291] on button "Save" at bounding box center [583, 297] width 19 height 13
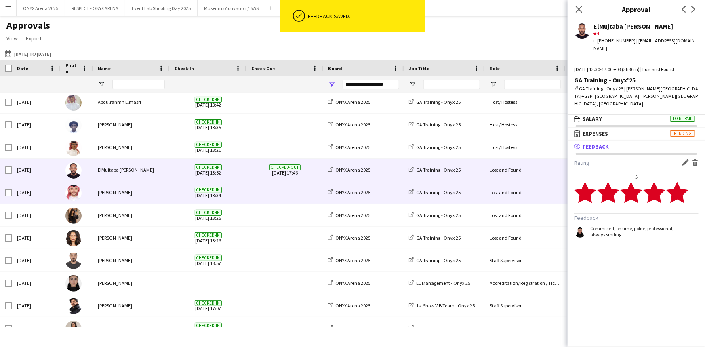
click at [86, 195] on div at bounding box center [77, 192] width 32 height 22
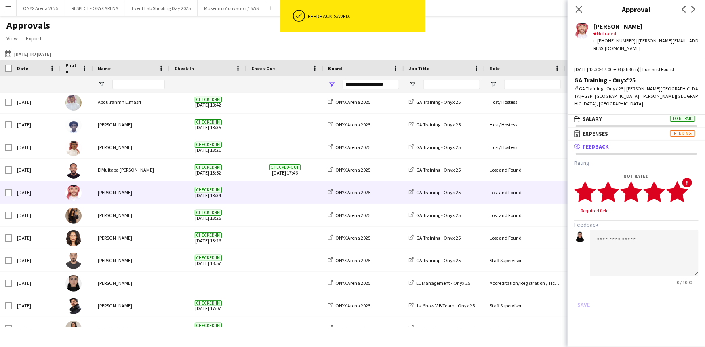
click at [686, 190] on icon "star" at bounding box center [677, 192] width 22 height 22
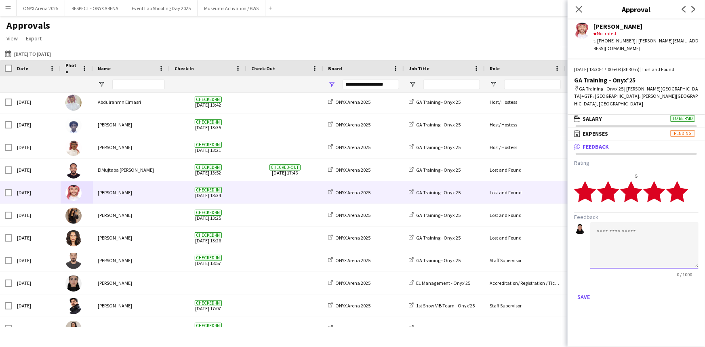
click at [678, 222] on textarea at bounding box center [644, 245] width 108 height 46
type textarea "**********"
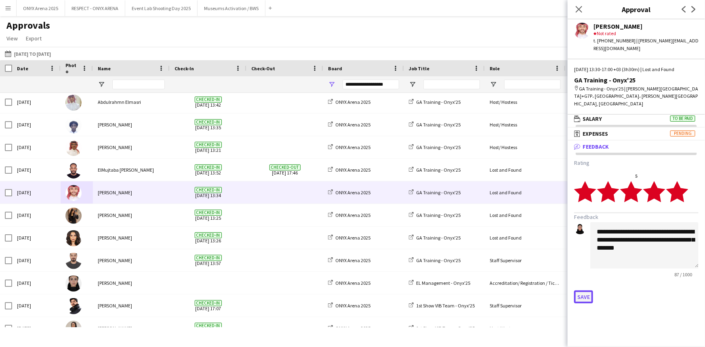
click at [580, 291] on button "Save" at bounding box center [583, 297] width 19 height 13
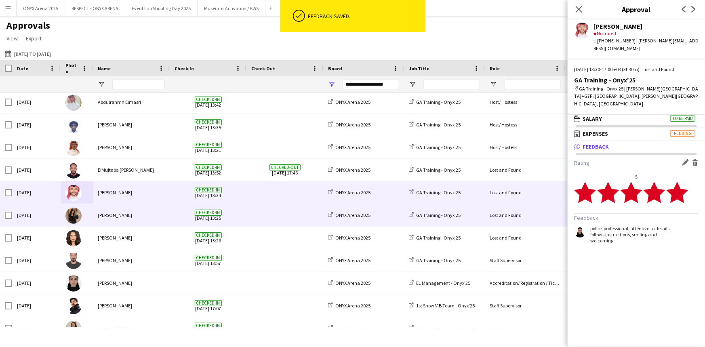
click at [85, 217] on div at bounding box center [77, 215] width 32 height 22
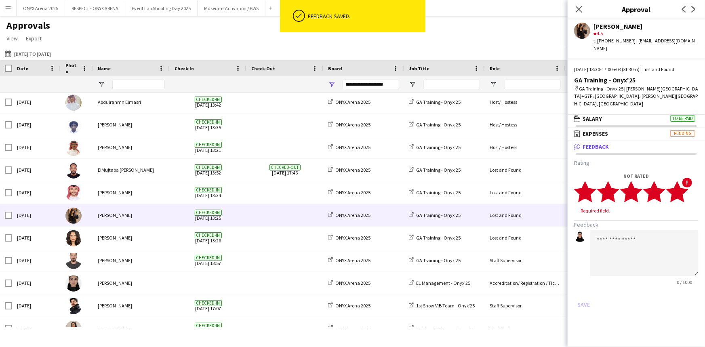
click at [680, 185] on icon "star" at bounding box center [677, 192] width 22 height 22
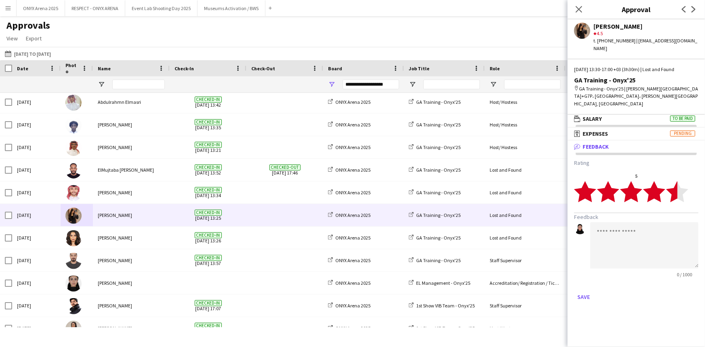
click at [676, 183] on polygon at bounding box center [677, 191] width 22 height 21
click at [642, 222] on textarea at bounding box center [644, 245] width 108 height 46
type textarea "**********"
click at [587, 291] on button "Save" at bounding box center [583, 297] width 19 height 13
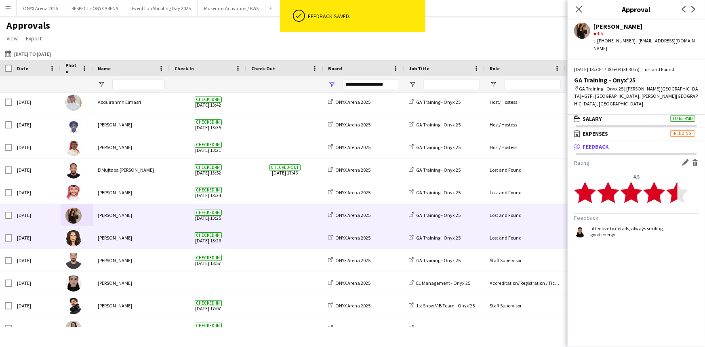
click at [71, 241] on img at bounding box center [73, 238] width 16 height 16
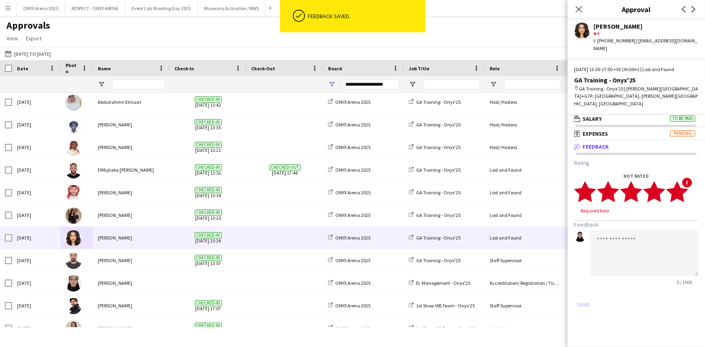
click at [687, 181] on icon "star" at bounding box center [677, 192] width 22 height 22
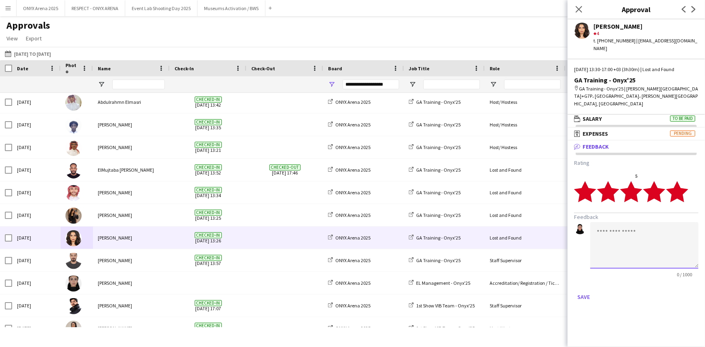
click at [667, 222] on textarea at bounding box center [644, 245] width 108 height 46
type textarea "**********"
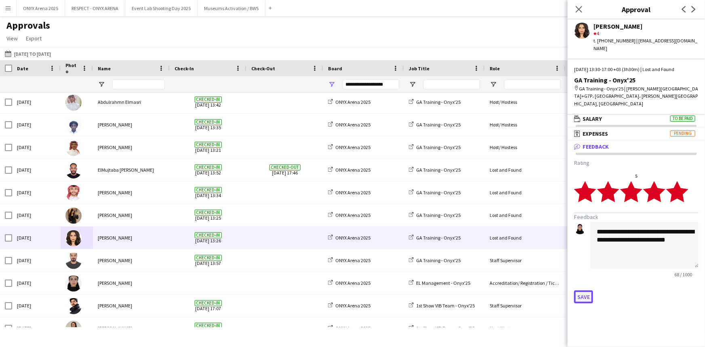
click at [589, 291] on button "Save" at bounding box center [583, 297] width 19 height 13
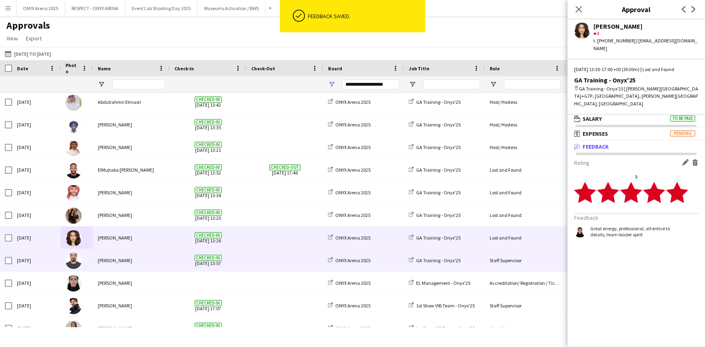
click at [85, 258] on div at bounding box center [77, 260] width 32 height 22
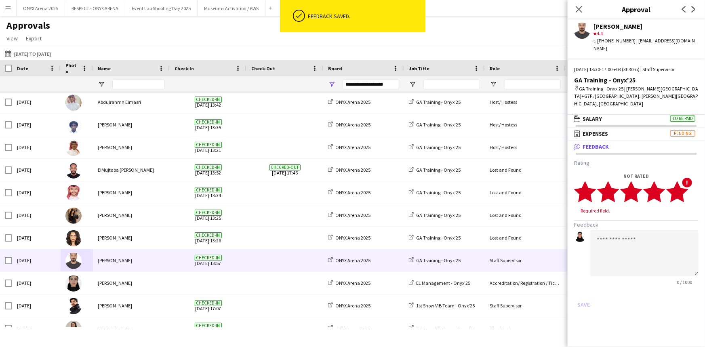
click at [681, 190] on polygon at bounding box center [677, 191] width 22 height 21
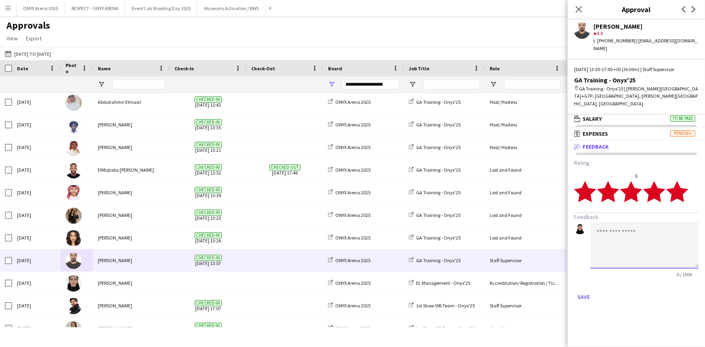
click at [674, 232] on textarea at bounding box center [644, 245] width 108 height 46
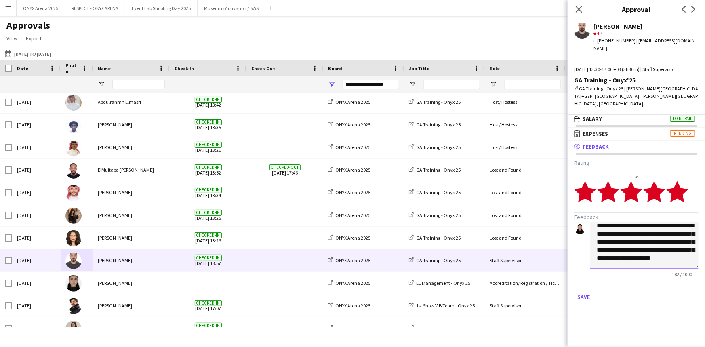
scroll to position [17, 0]
type textarea "**********"
click at [585, 291] on button "Save" at bounding box center [583, 297] width 19 height 13
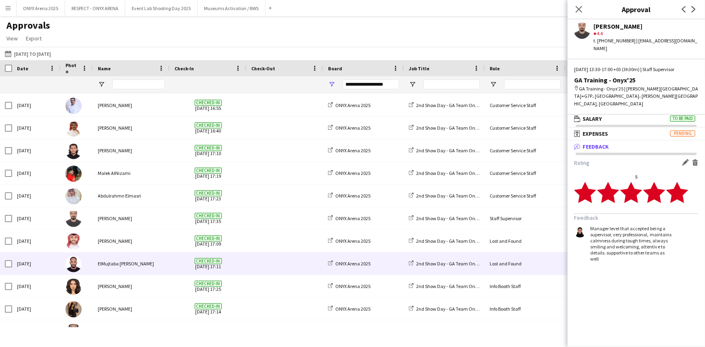
scroll to position [1837, 0]
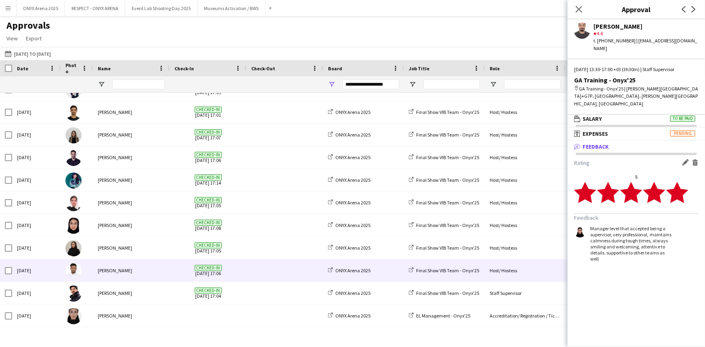
click at [96, 277] on div "[PERSON_NAME]" at bounding box center [131, 270] width 77 height 22
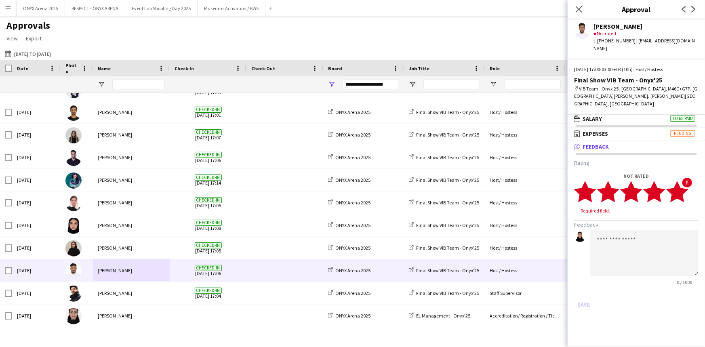
click at [681, 182] on polygon at bounding box center [677, 191] width 22 height 21
click at [664, 222] on textarea at bounding box center [644, 245] width 108 height 46
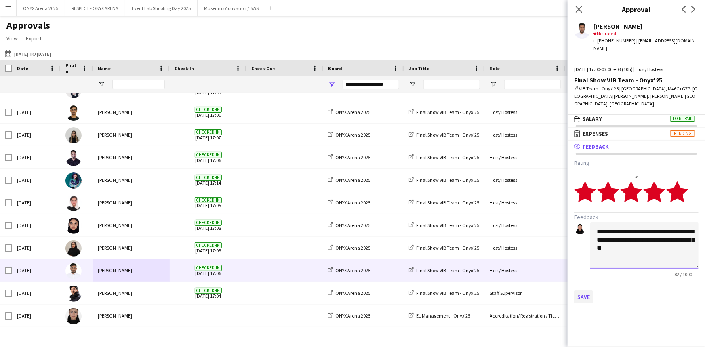
type textarea "**********"
click at [588, 291] on button "Save" at bounding box center [583, 297] width 19 height 13
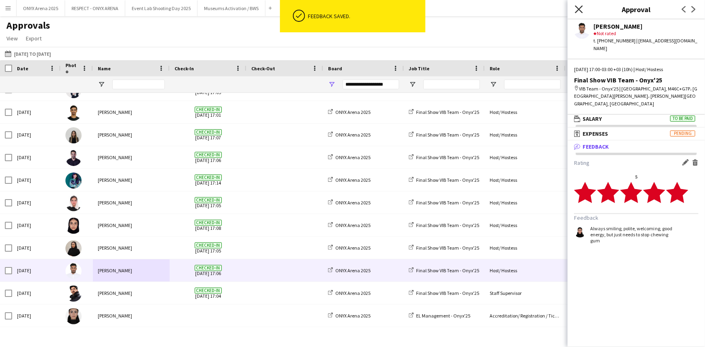
click at [577, 12] on icon "Close pop-in" at bounding box center [579, 9] width 8 height 8
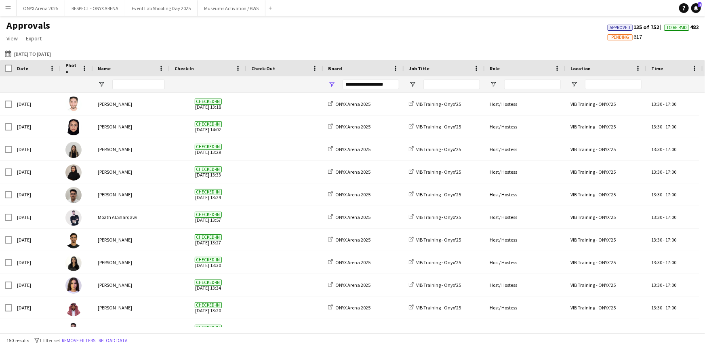
click at [10, 7] on app-icon "Menu" at bounding box center [8, 8] width 6 height 6
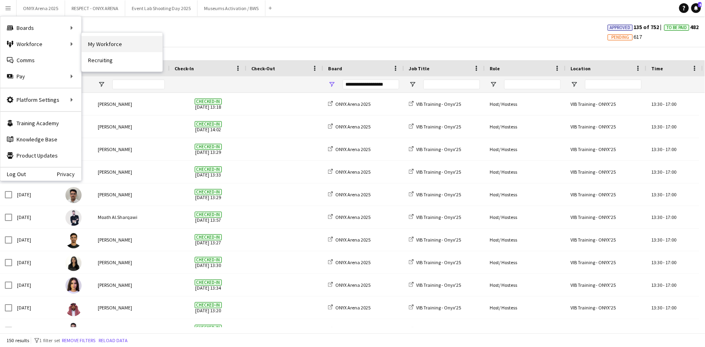
click at [114, 47] on link "My Workforce" at bounding box center [122, 44] width 81 height 16
